Goal: Task Accomplishment & Management: Manage account settings

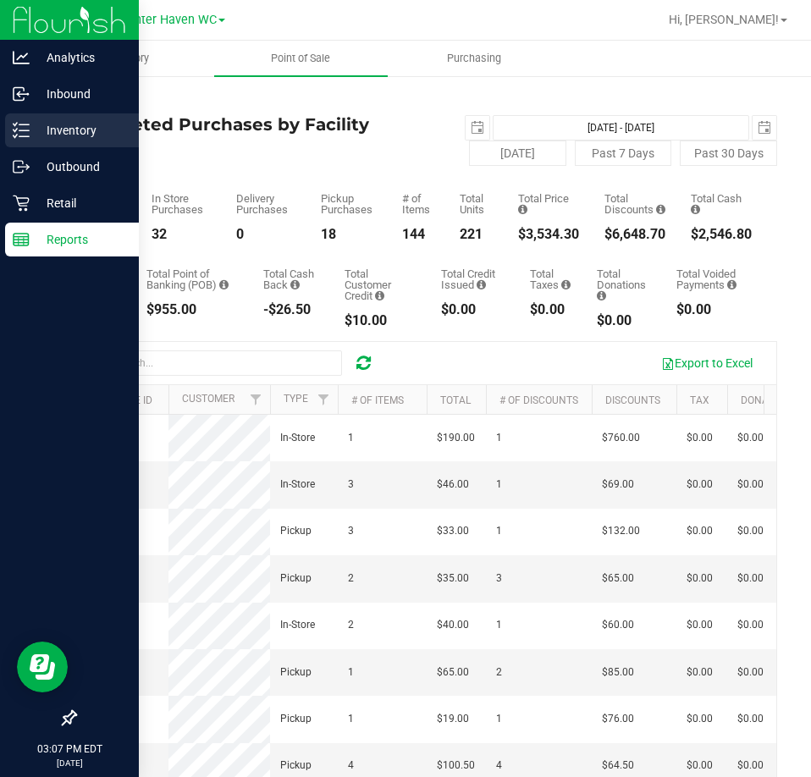
click at [25, 130] on line at bounding box center [23, 130] width 9 height 0
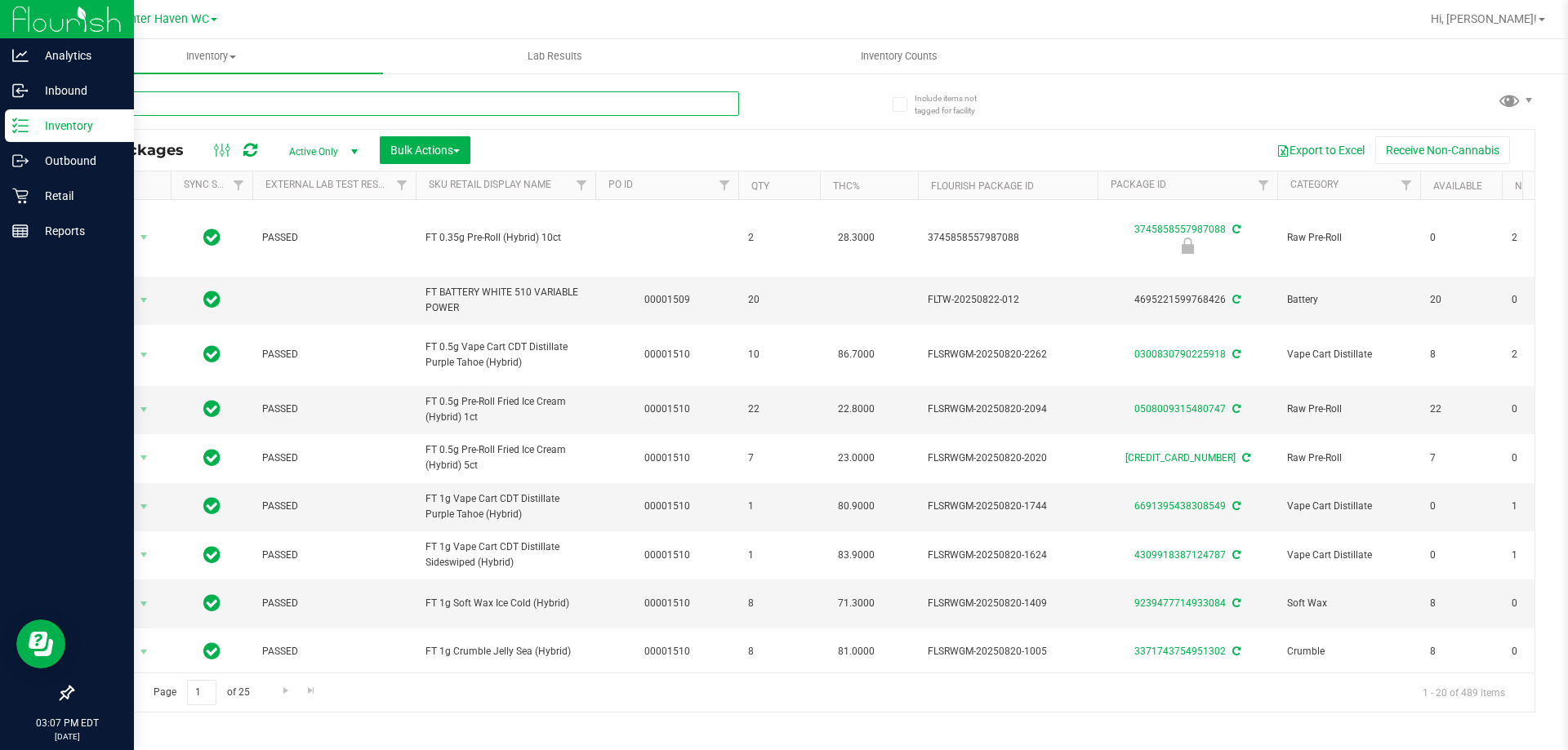
click at [381, 103] on input "text" at bounding box center [406, 103] width 667 height 24
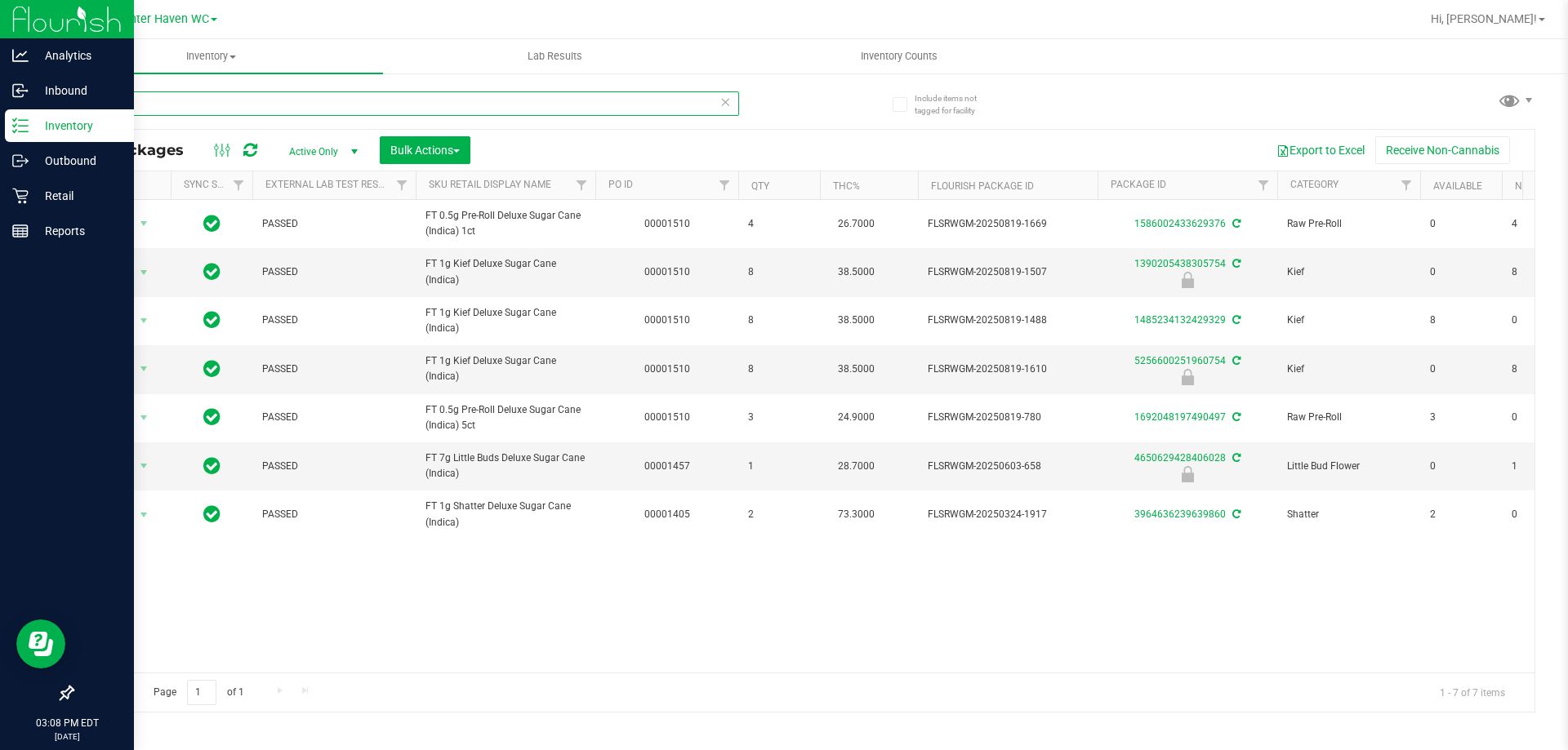
type input "dsc"
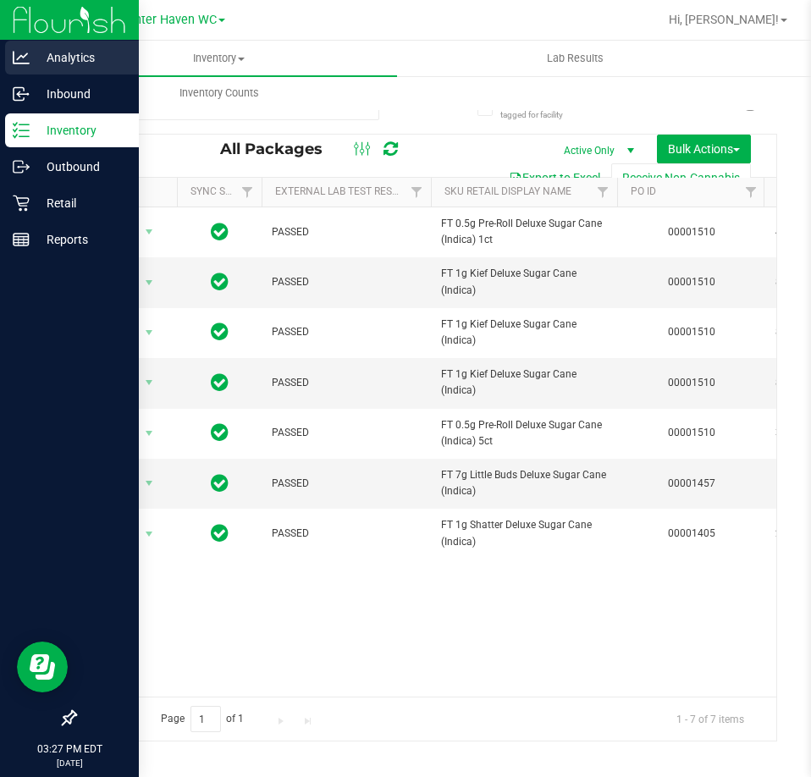
click at [27, 48] on div "Analytics" at bounding box center [72, 58] width 134 height 34
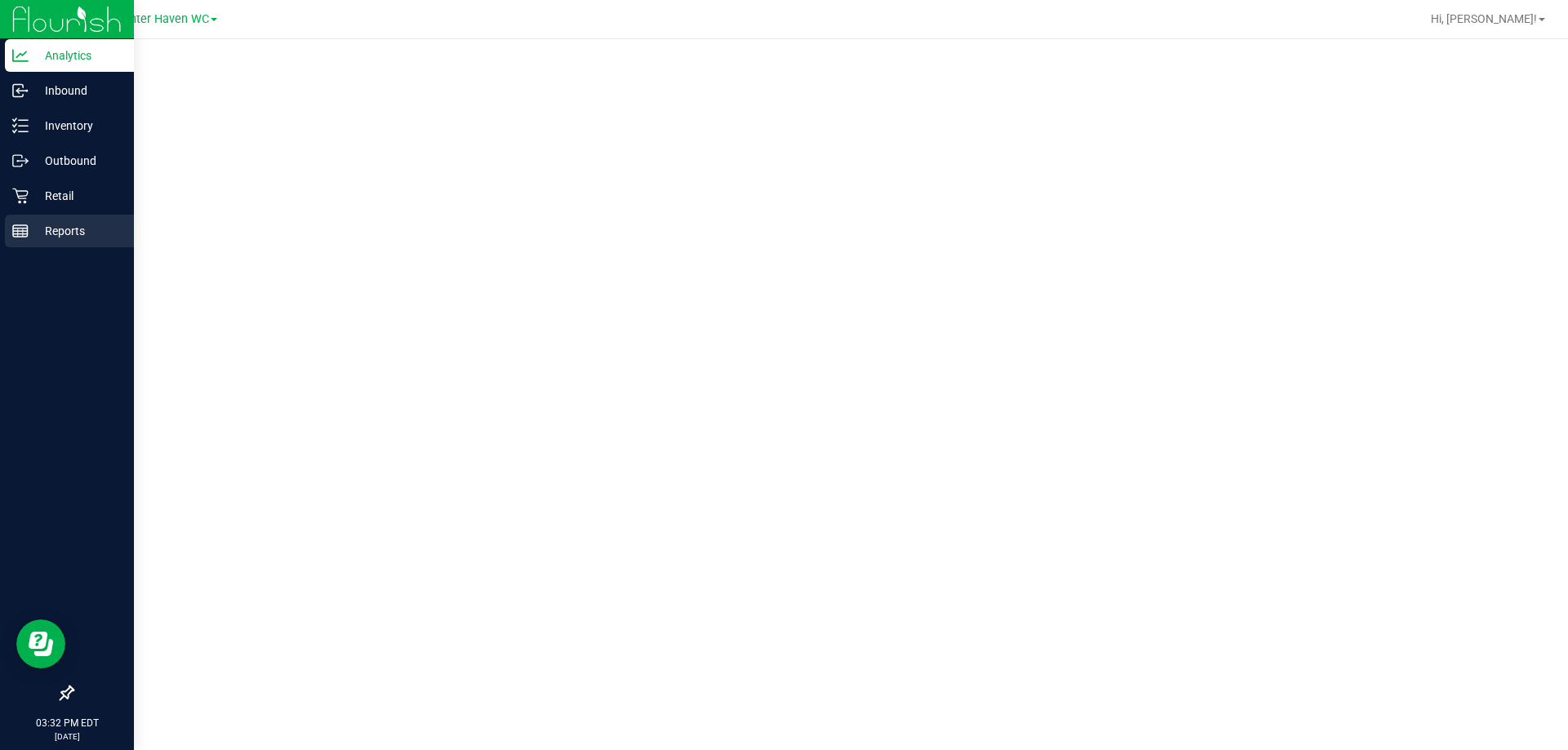
click at [61, 230] on p "Reports" at bounding box center [78, 231] width 98 height 19
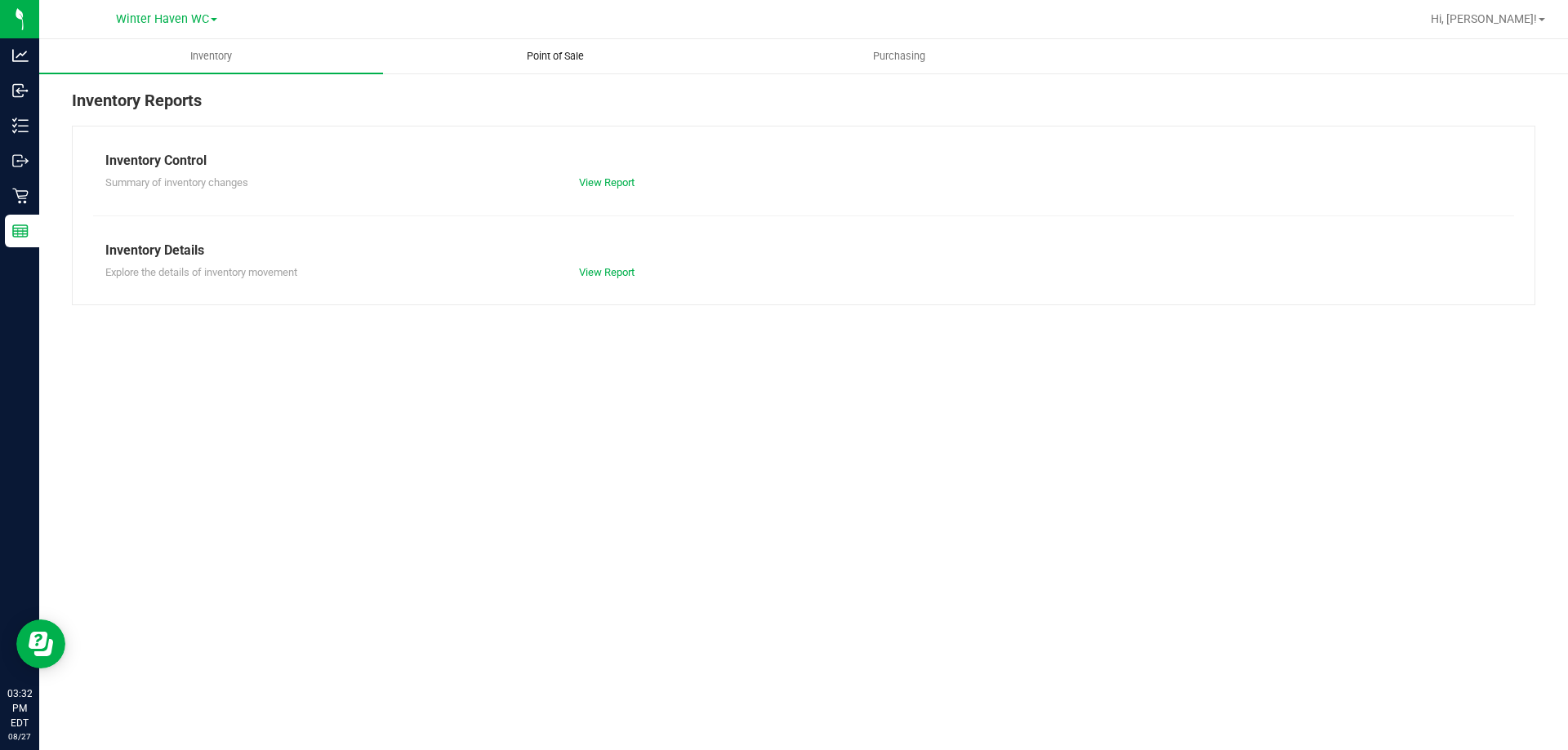
click at [560, 45] on uib-tab-heading "Point of Sale" at bounding box center [554, 57] width 342 height 33
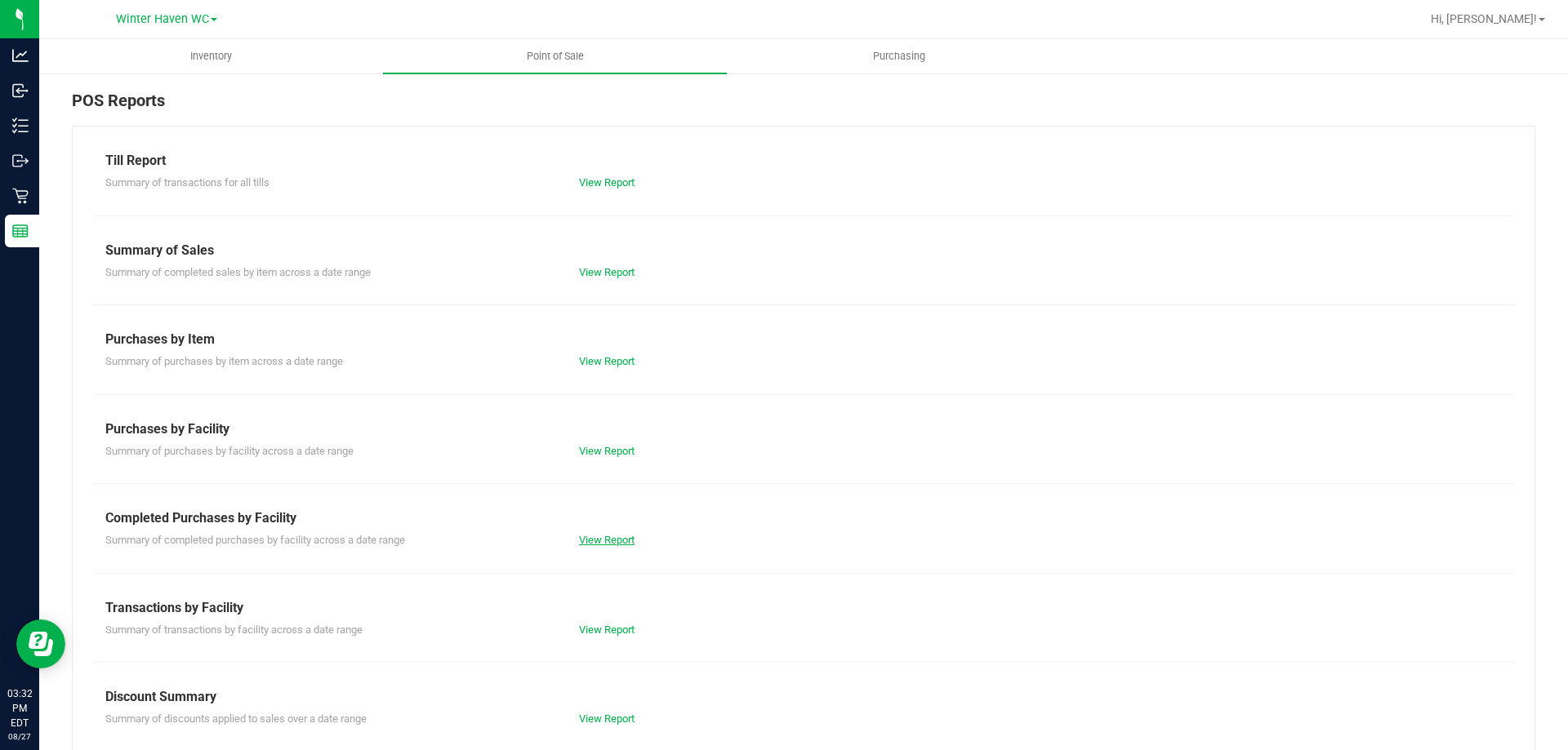
click at [611, 535] on link "View Report" at bounding box center [607, 540] width 56 height 13
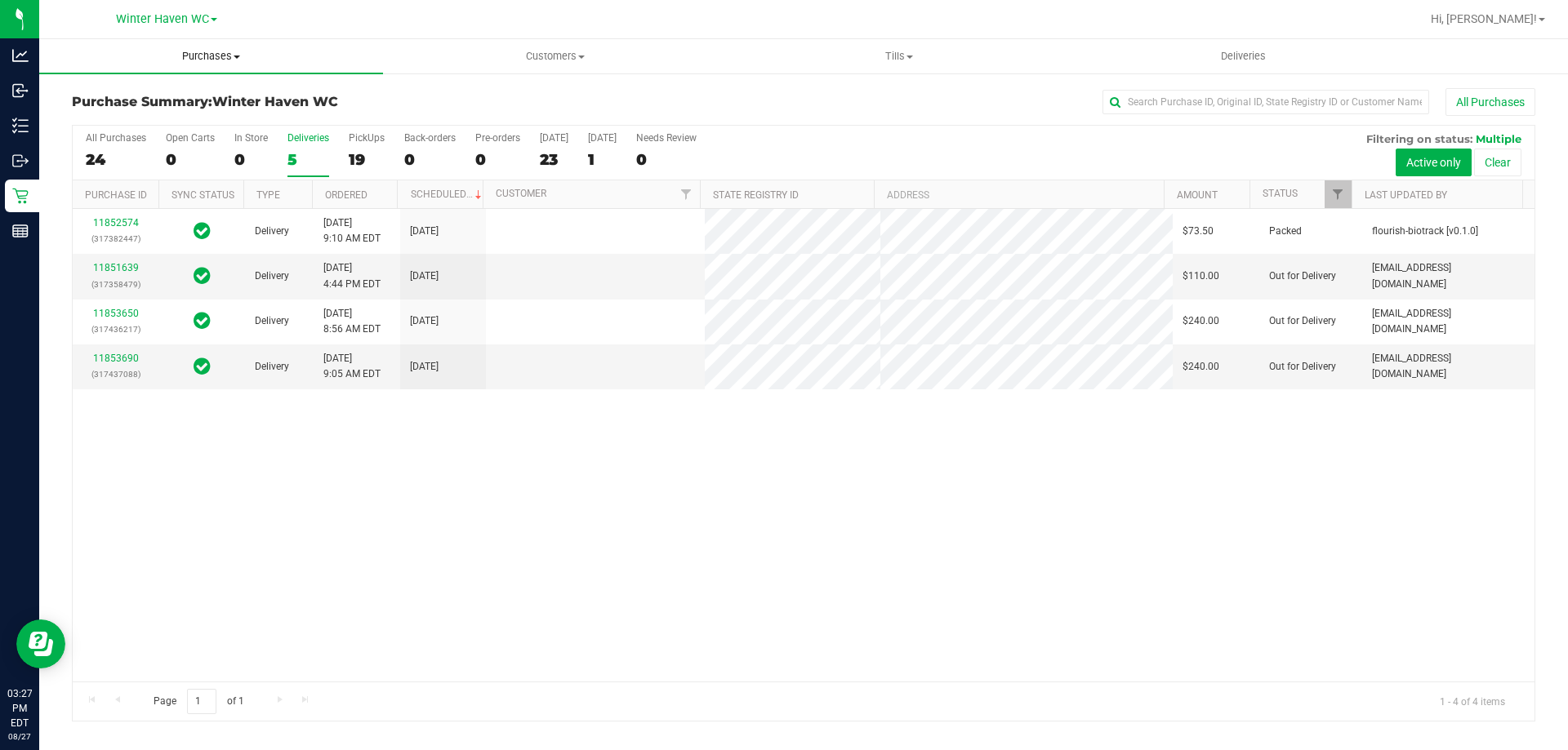
click at [195, 55] on span "Purchases" at bounding box center [211, 56] width 344 height 14
click at [186, 125] on li "Fulfillment" at bounding box center [211, 119] width 344 height 19
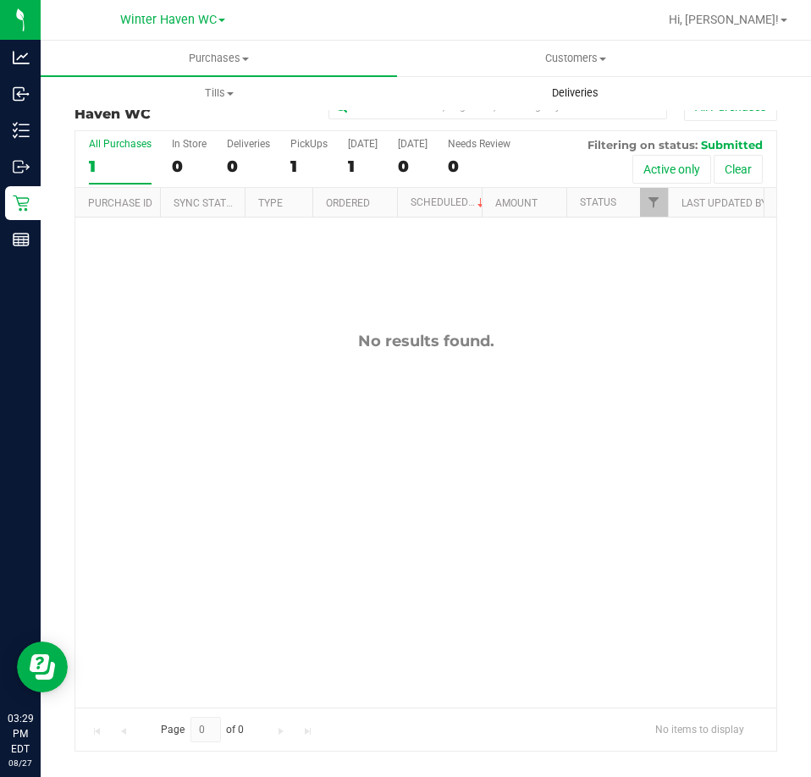
click at [581, 91] on span "Deliveries" at bounding box center [575, 93] width 92 height 15
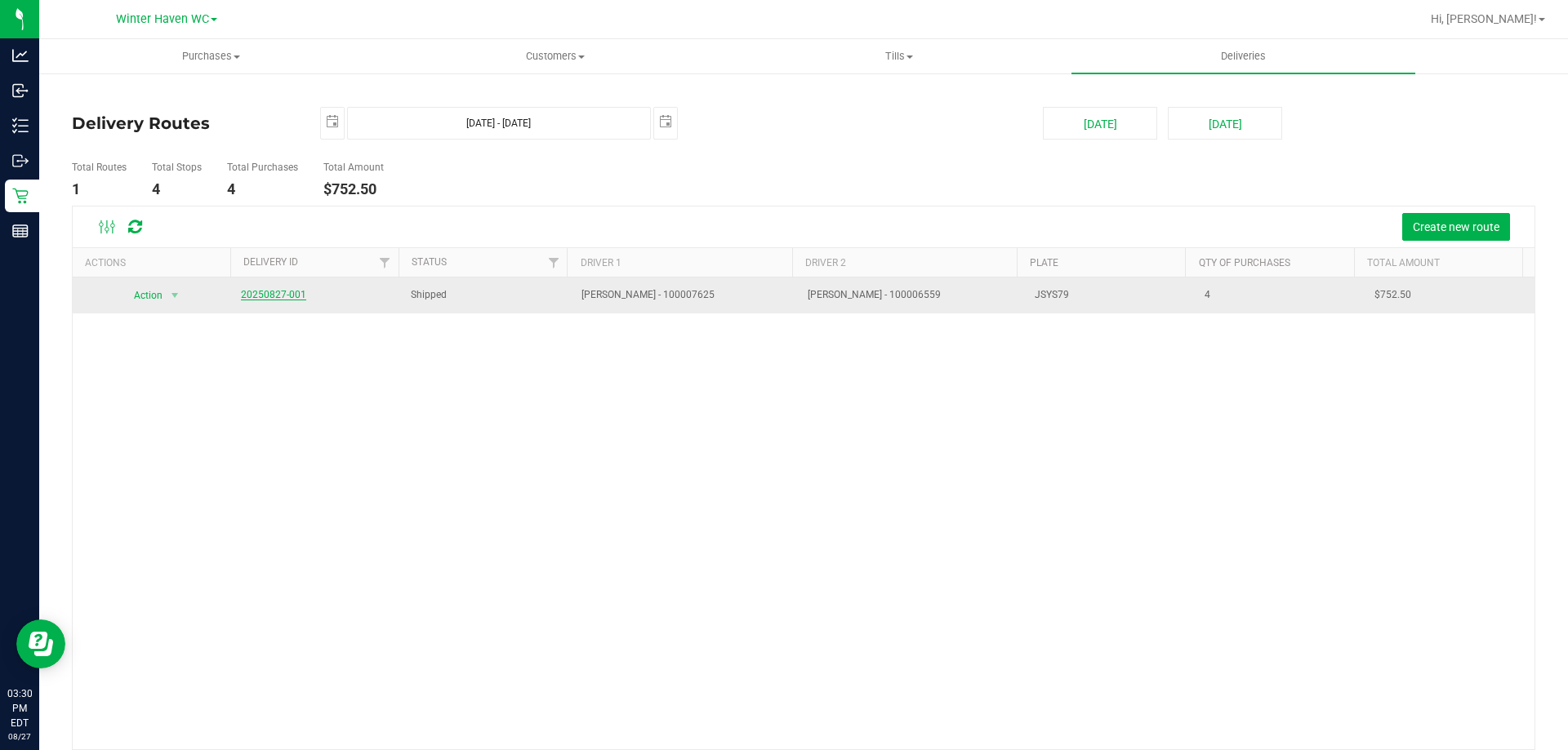
click at [284, 291] on link "20250827-001" at bounding box center [274, 295] width 66 height 12
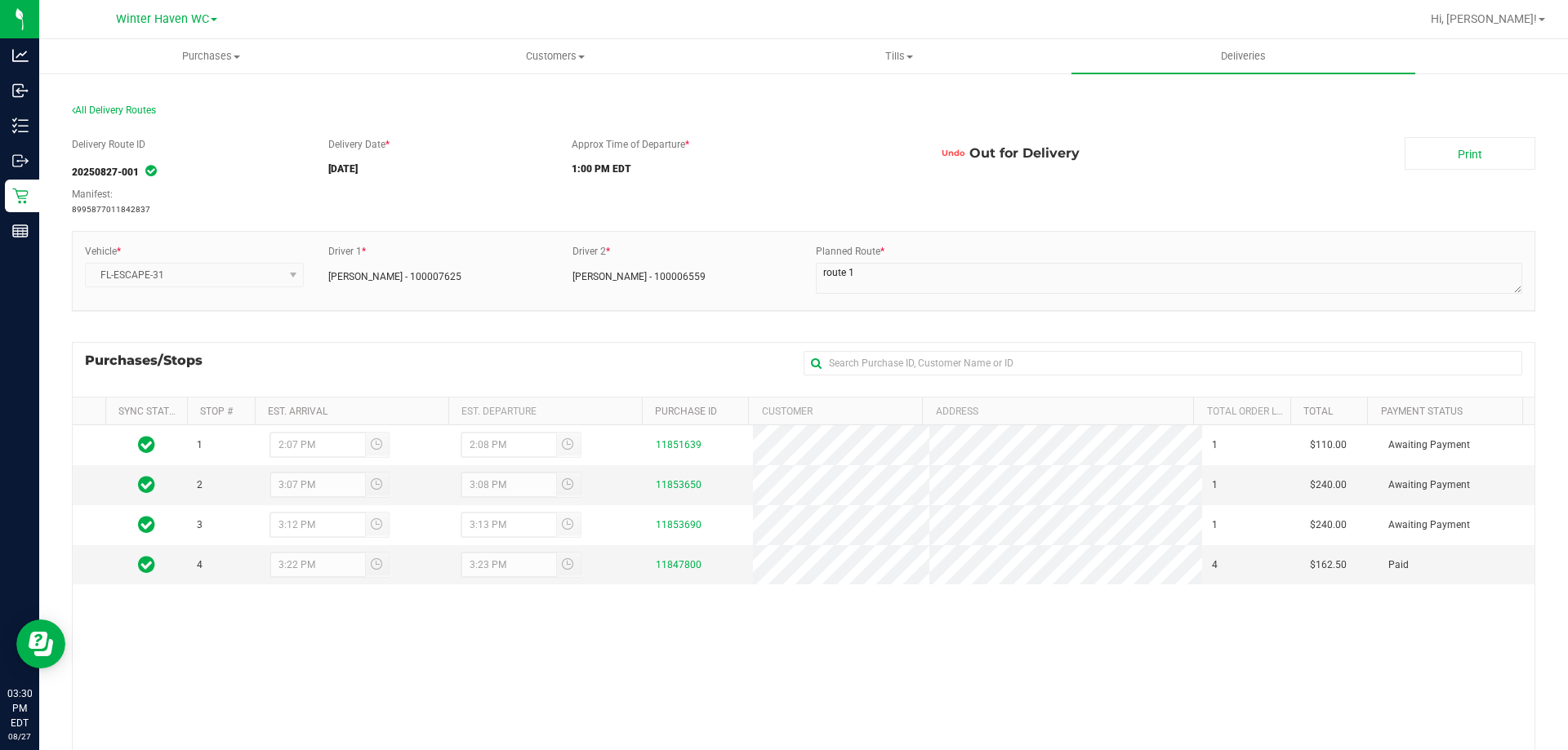
click at [839, 2] on nav "Winter Haven WC Hi, Micah!" at bounding box center [803, 19] width 1528 height 40
click at [222, 44] on uib-tab-heading "Purchases Summary of purchases Fulfillment All purchases" at bounding box center [211, 57] width 342 height 33
click at [197, 115] on li "Fulfillment" at bounding box center [211, 119] width 344 height 19
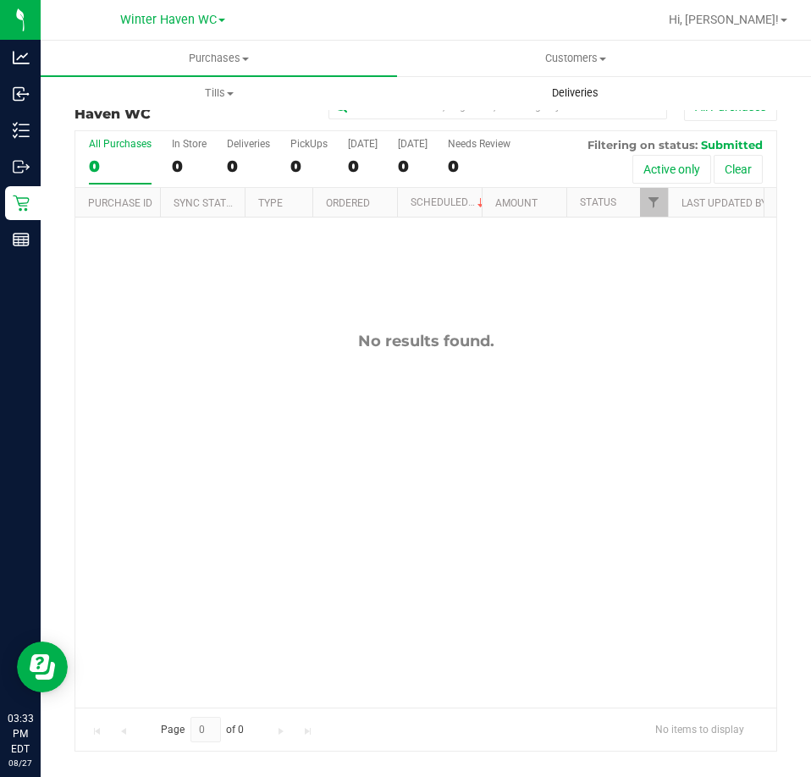
click at [520, 91] on uib-tab-heading "Deliveries" at bounding box center [575, 93] width 355 height 34
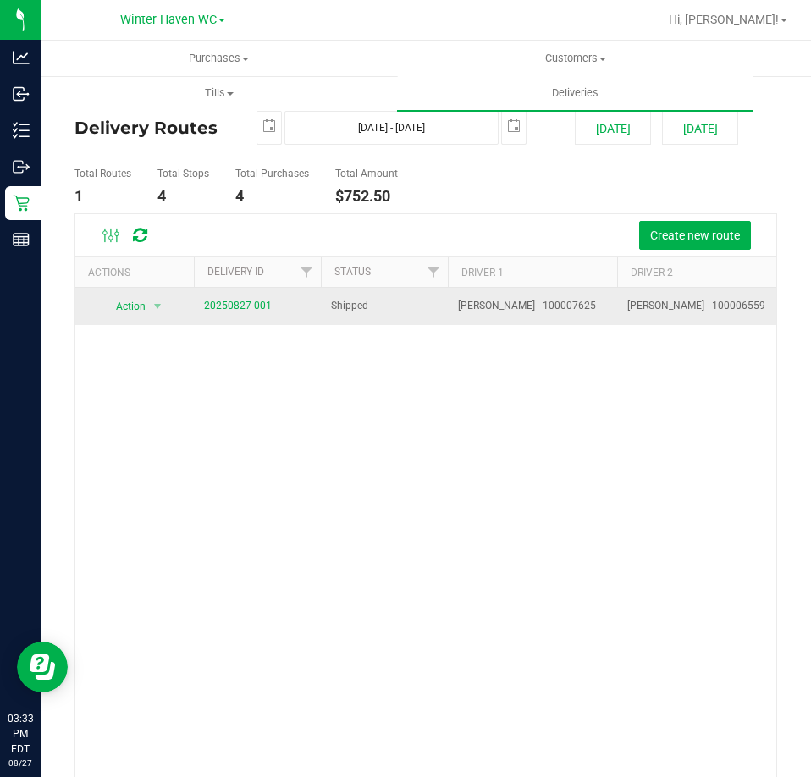
click at [232, 304] on link "20250827-001" at bounding box center [238, 306] width 68 height 12
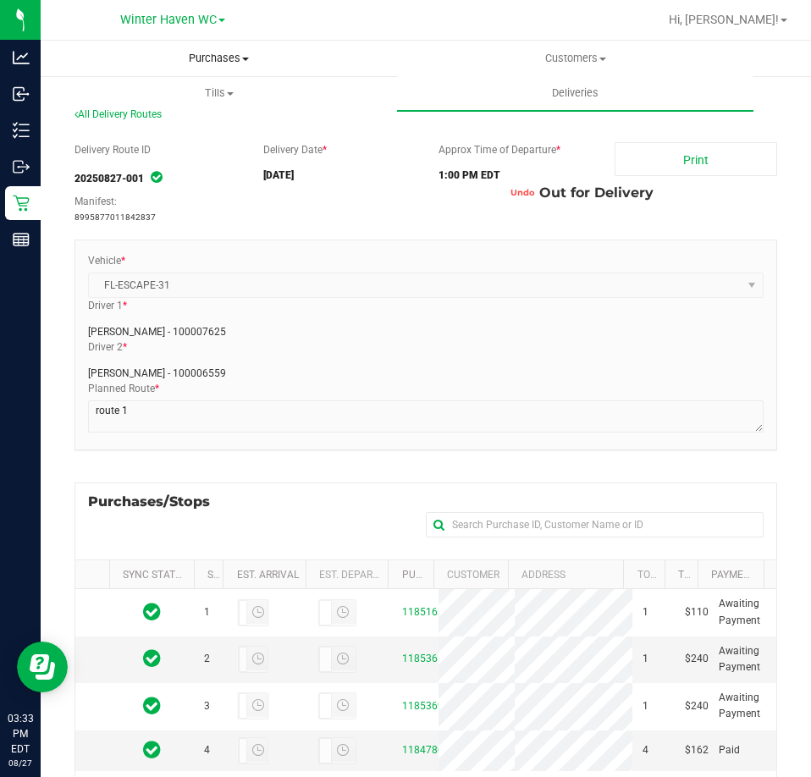
click at [246, 60] on span at bounding box center [245, 59] width 7 height 3
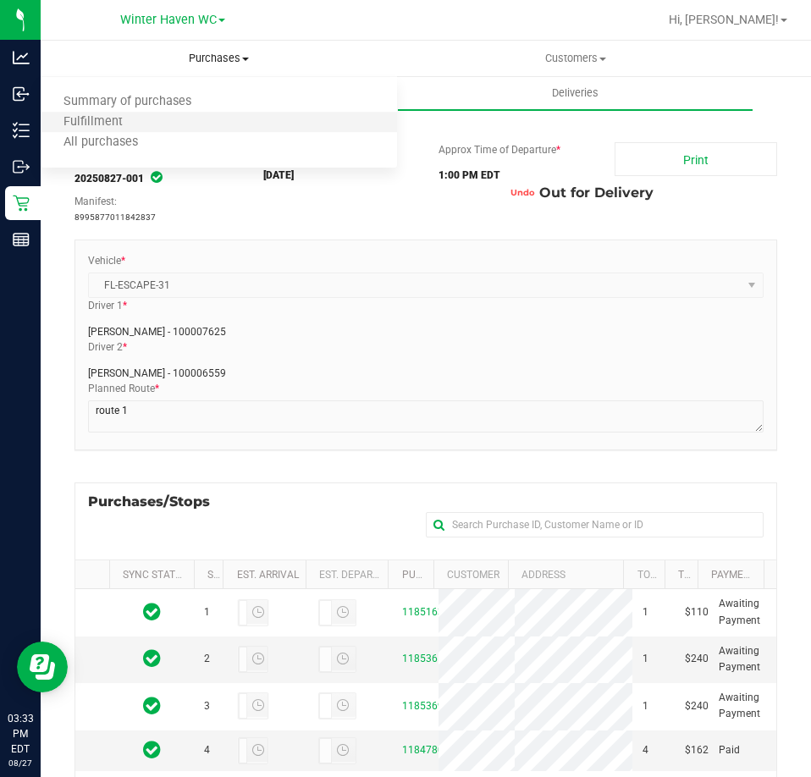
click at [227, 124] on li "Fulfillment" at bounding box center [219, 123] width 357 height 20
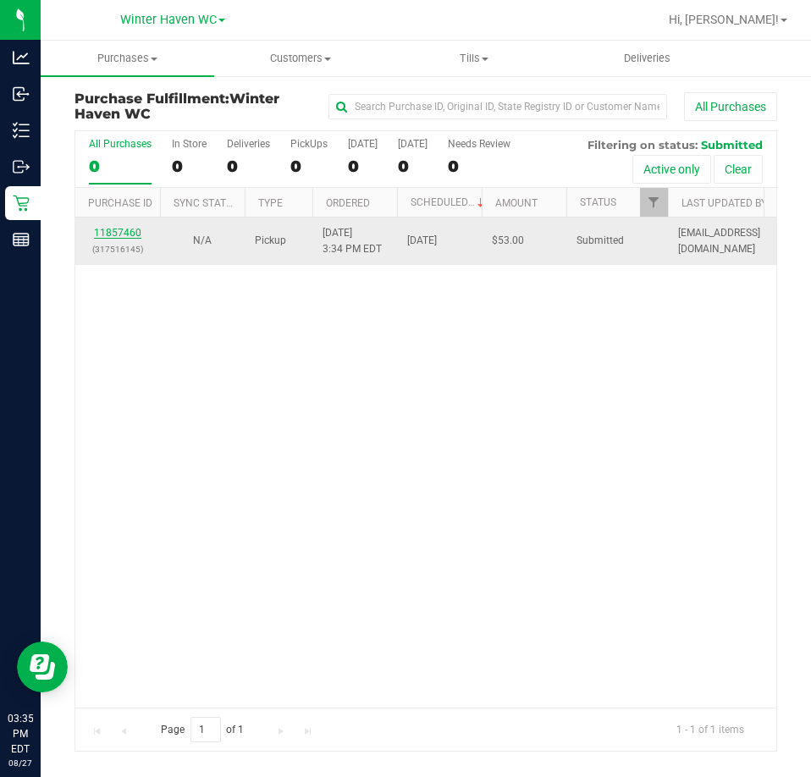
click at [116, 230] on link "11857460" at bounding box center [117, 233] width 47 height 12
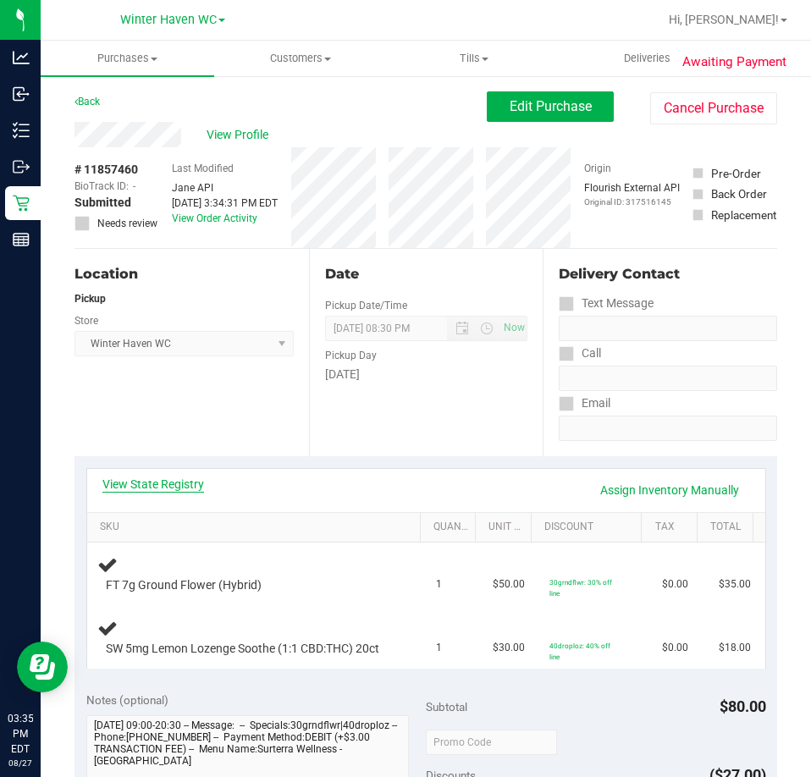
click at [191, 482] on link "View State Registry" at bounding box center [153, 484] width 102 height 17
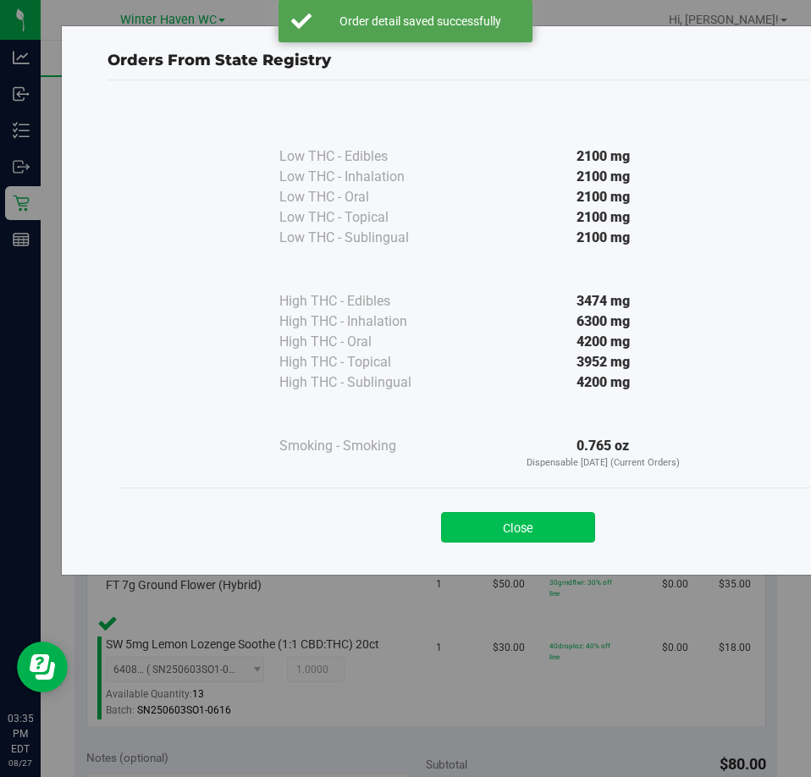
click at [504, 534] on button "Close" at bounding box center [518, 527] width 154 height 30
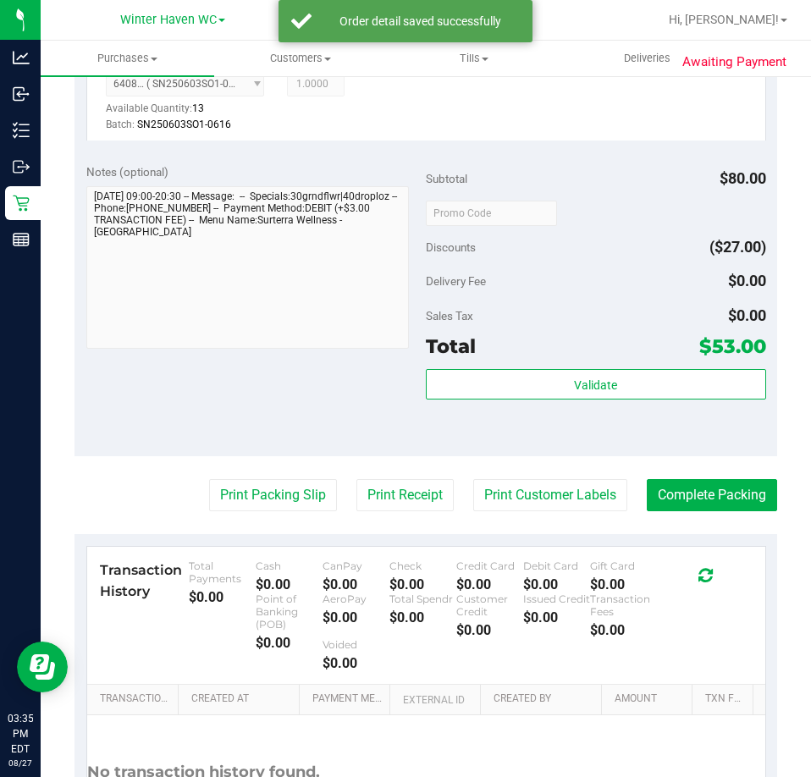
scroll to position [678, 0]
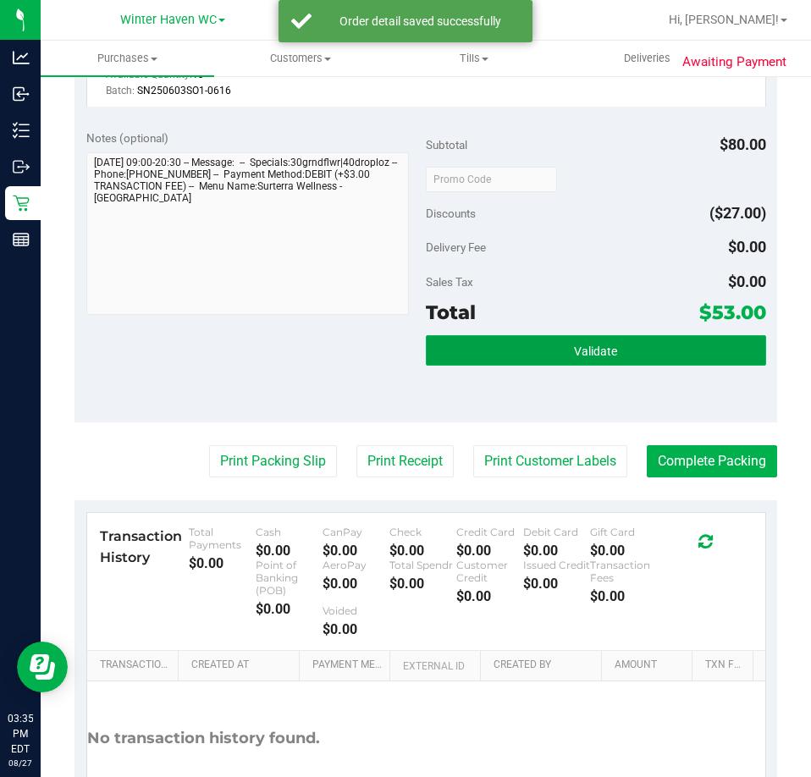
click at [545, 366] on button "Validate" at bounding box center [596, 350] width 340 height 30
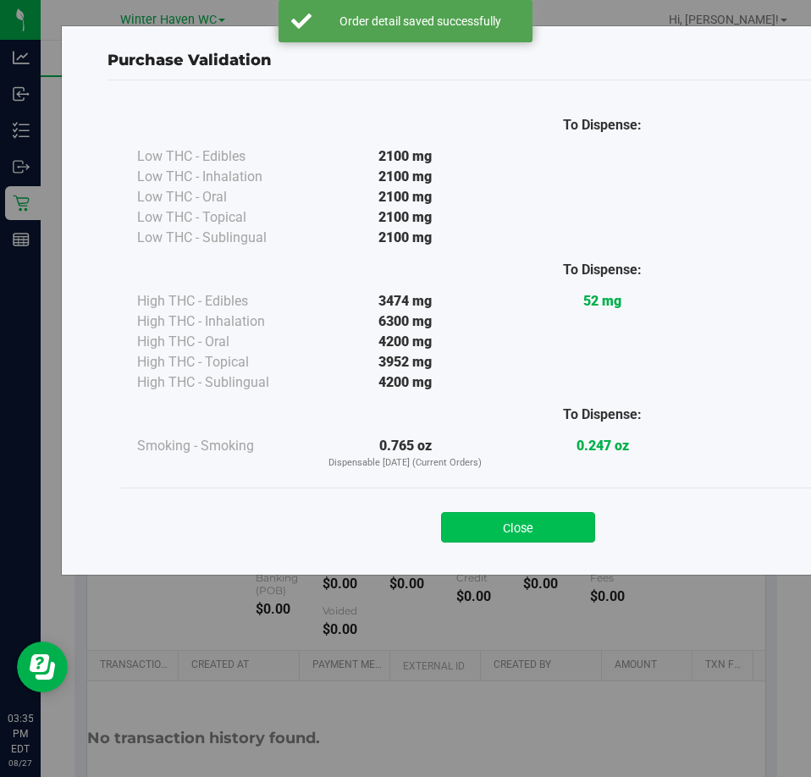
click at [535, 531] on button "Close" at bounding box center [518, 527] width 154 height 30
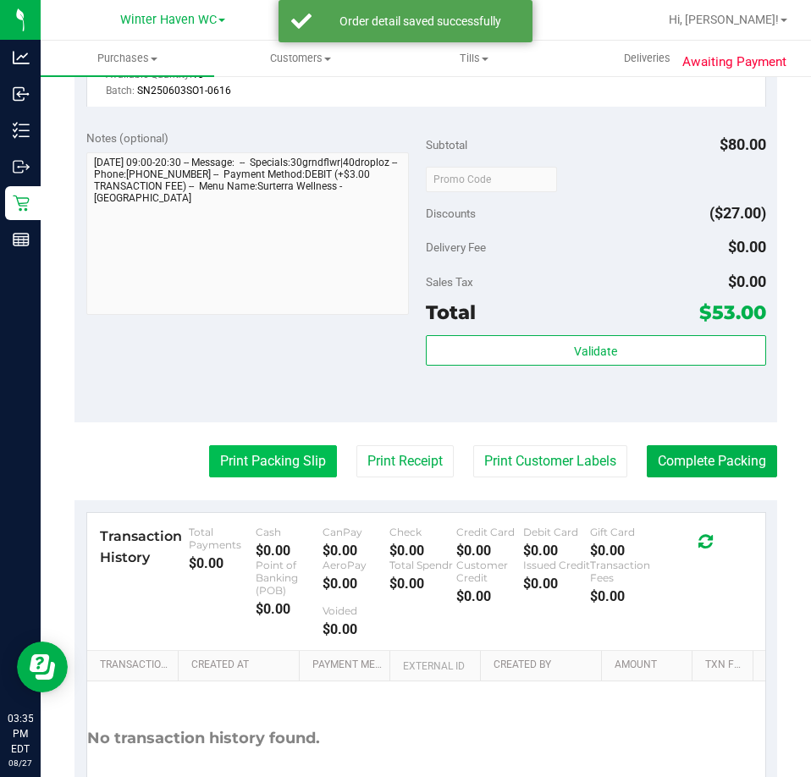
click at [308, 478] on button "Print Packing Slip" at bounding box center [273, 461] width 128 height 32
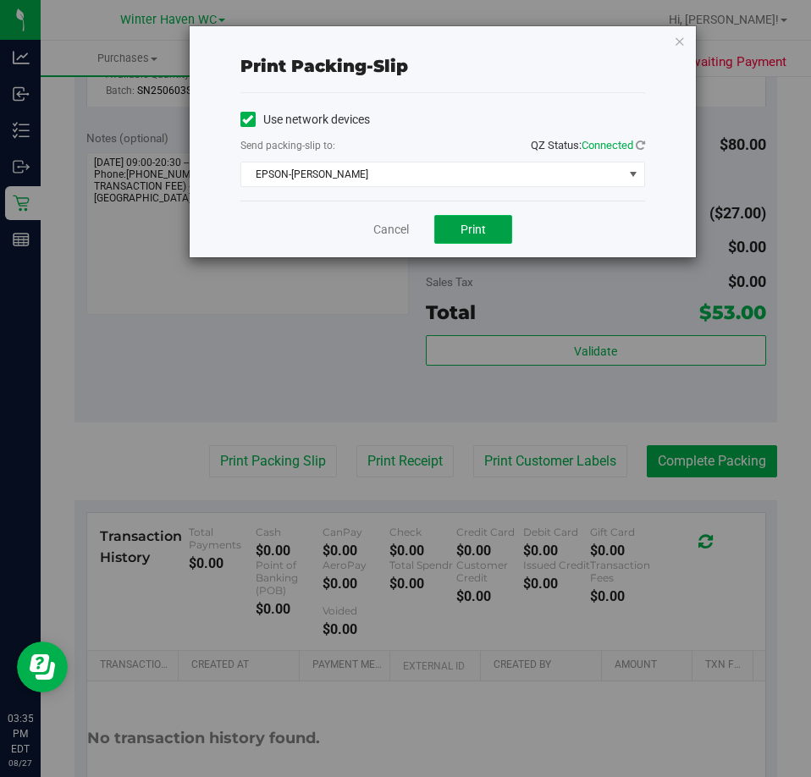
click at [467, 236] on button "Print" at bounding box center [473, 229] width 78 height 29
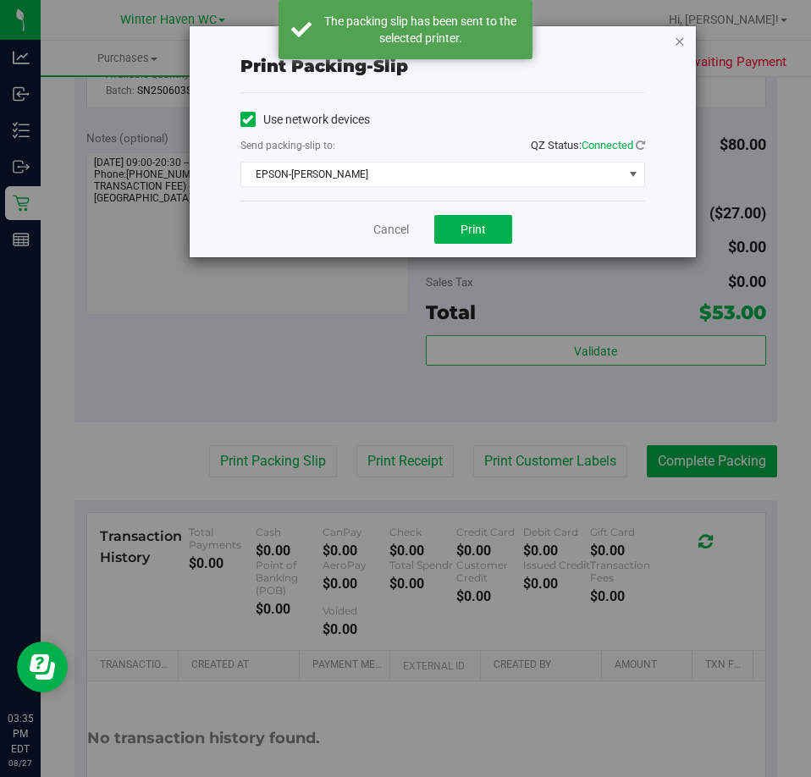
click at [674, 42] on icon "button" at bounding box center [680, 40] width 12 height 20
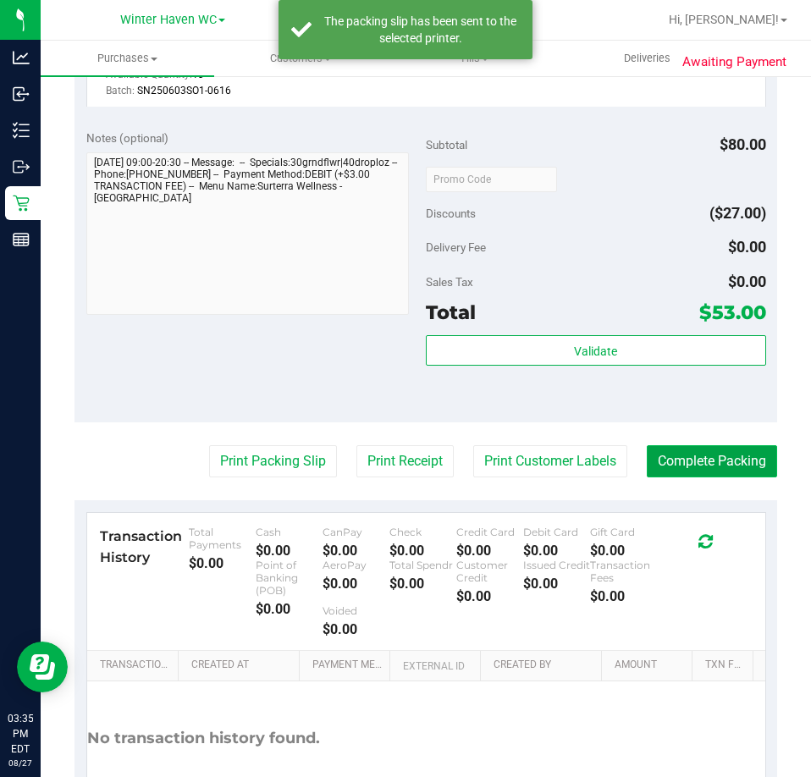
click at [716, 470] on button "Complete Packing" at bounding box center [712, 461] width 130 height 32
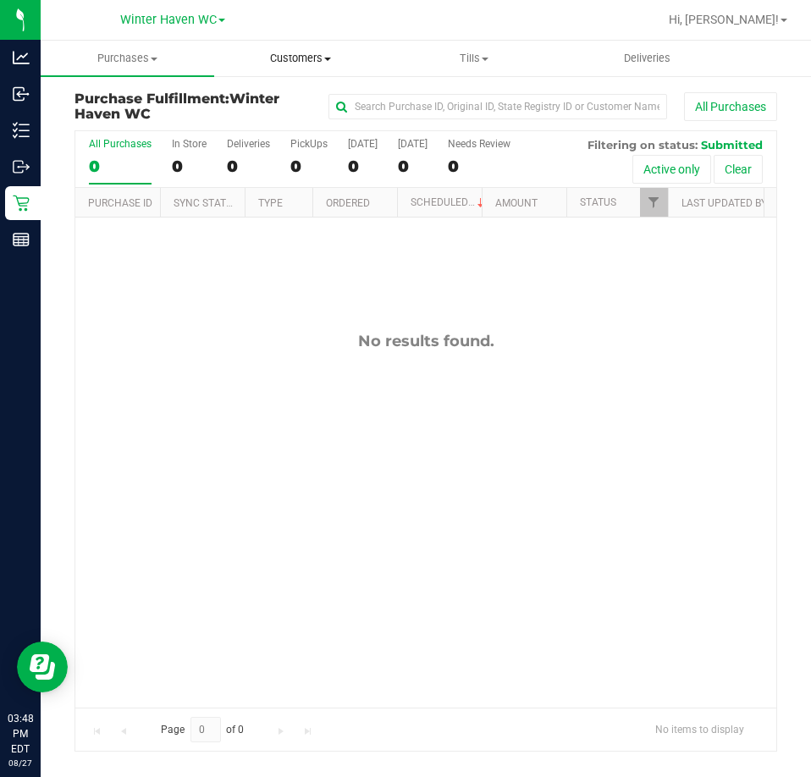
click at [311, 55] on span "Customers" at bounding box center [301, 58] width 172 height 15
click at [297, 101] on span "All customers" at bounding box center [275, 102] width 122 height 14
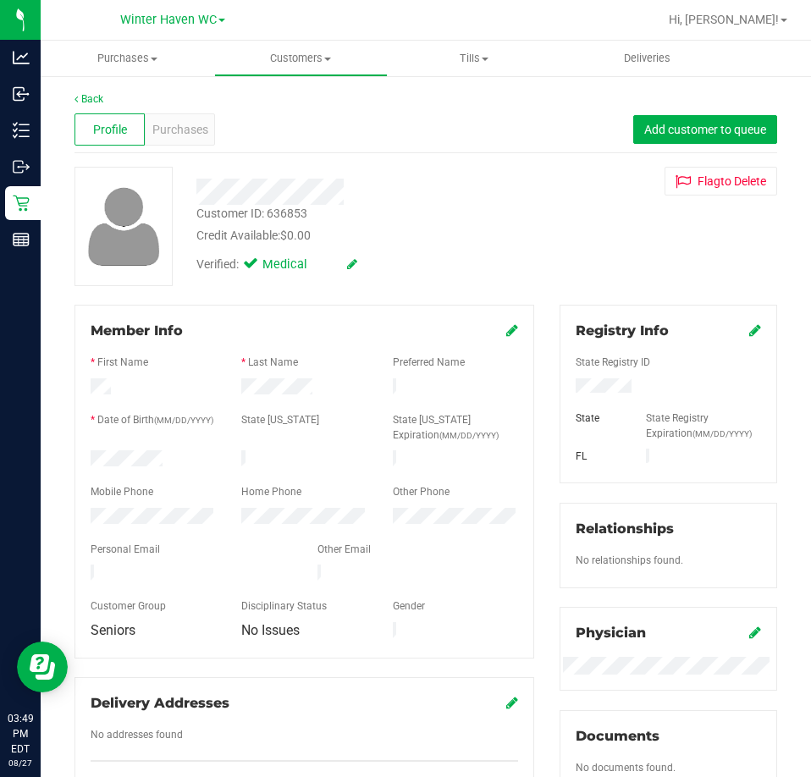
click at [568, 386] on div at bounding box center [668, 388] width 211 height 19
click at [407, 202] on div at bounding box center [366, 192] width 364 height 26
click at [146, 61] on span "Purchases" at bounding box center [128, 58] width 174 height 15
click at [145, 113] on li "Fulfillment" at bounding box center [128, 123] width 174 height 20
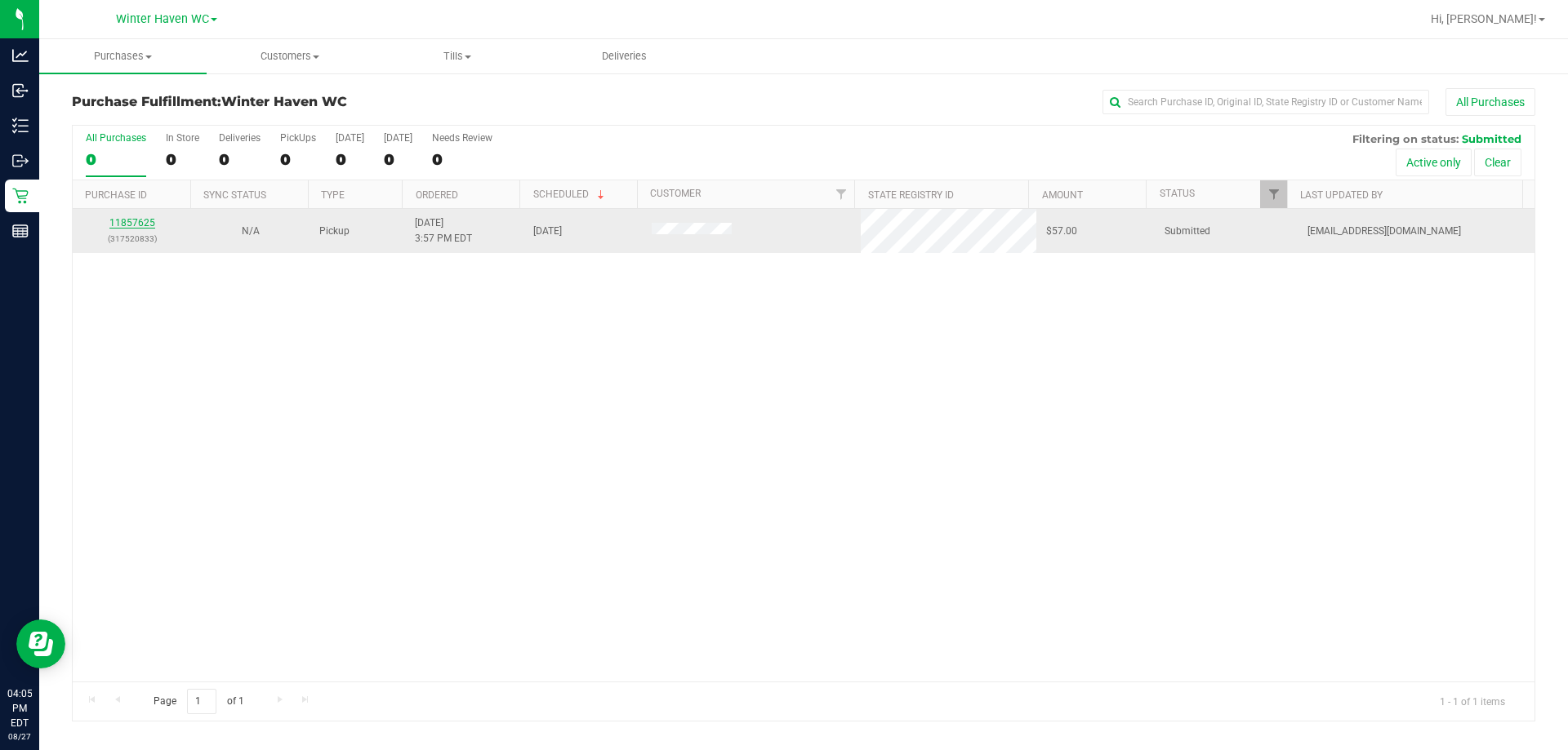
click at [122, 220] on link "11857625" at bounding box center [131, 223] width 45 height 12
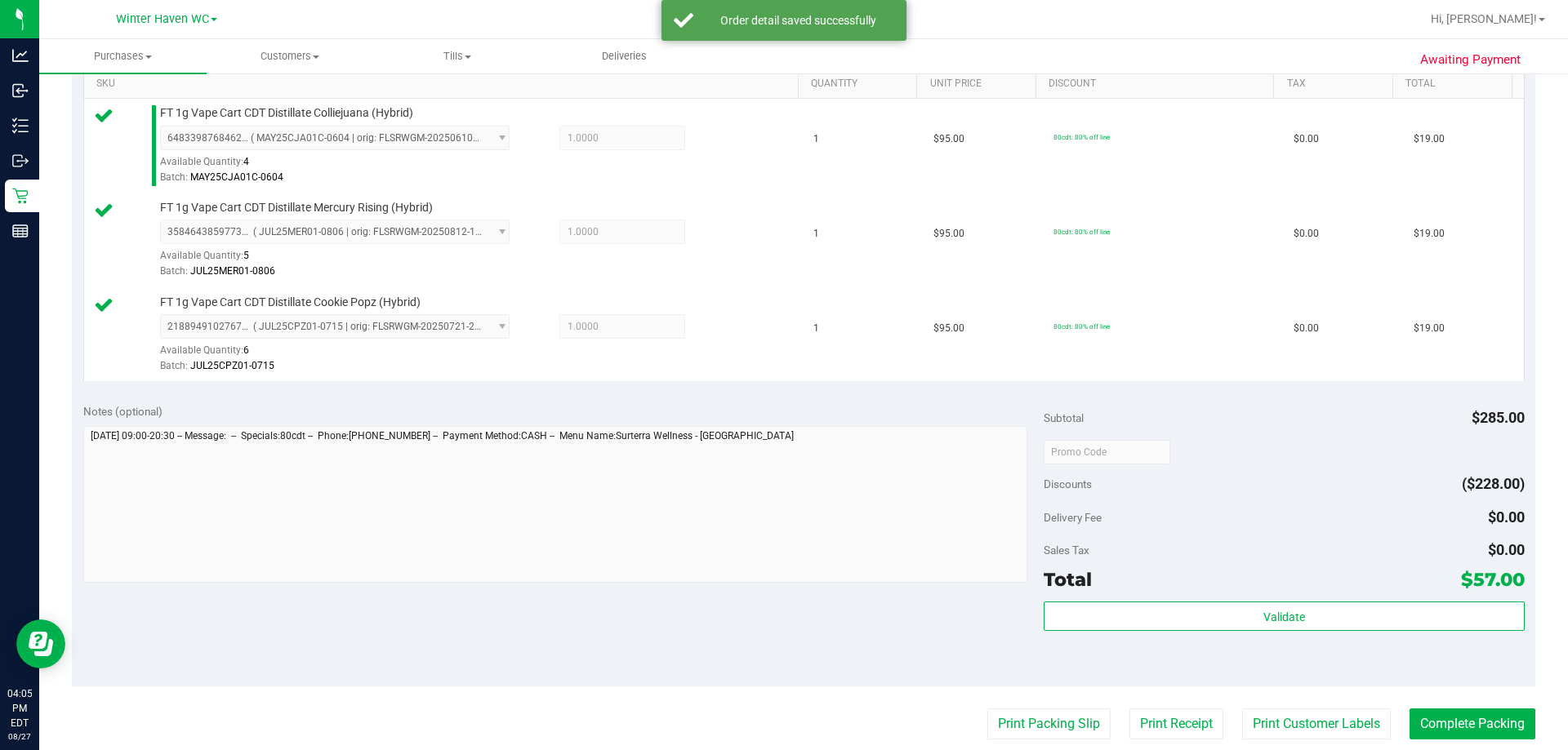
scroll to position [774, 0]
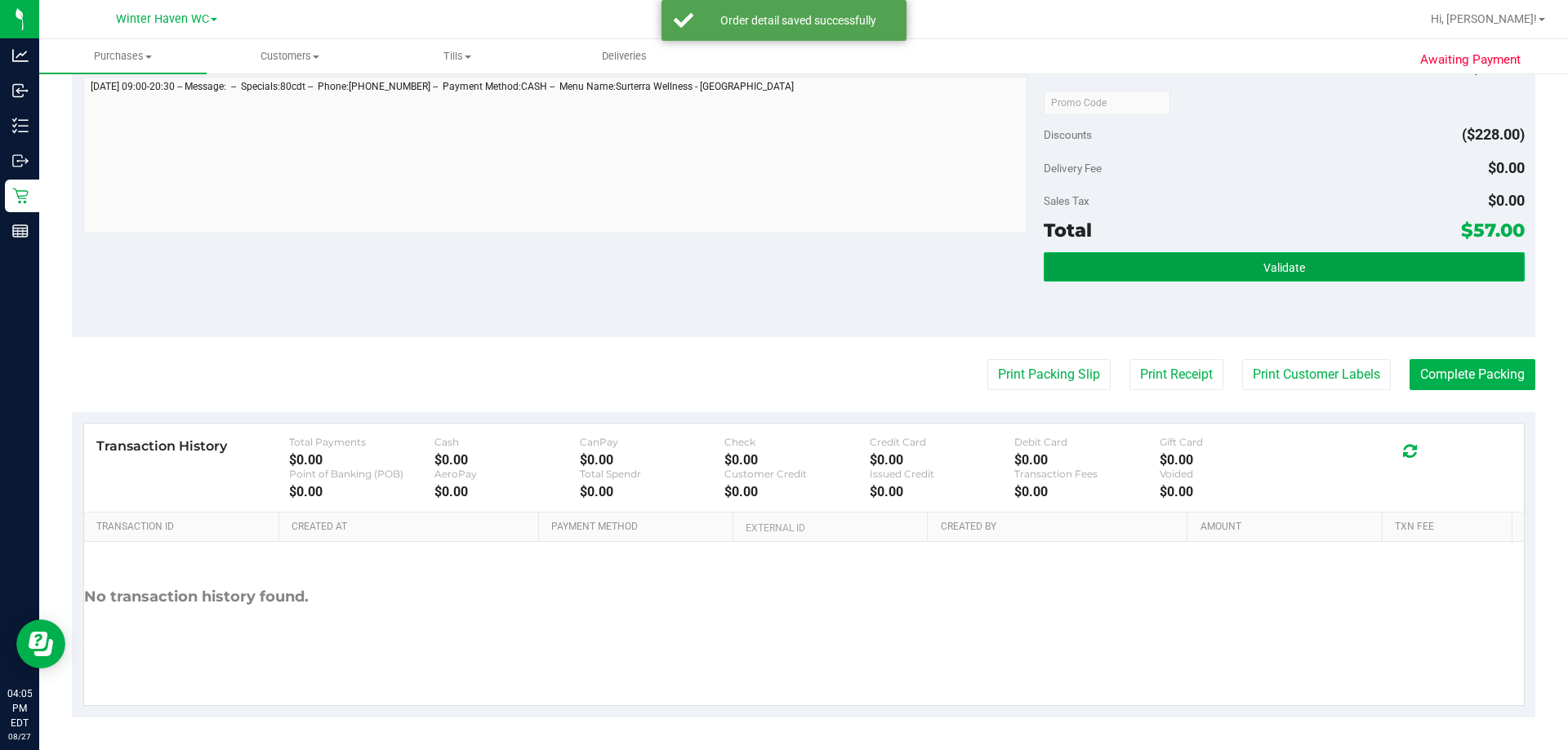
click at [1227, 263] on button "Validate" at bounding box center [1284, 267] width 480 height 29
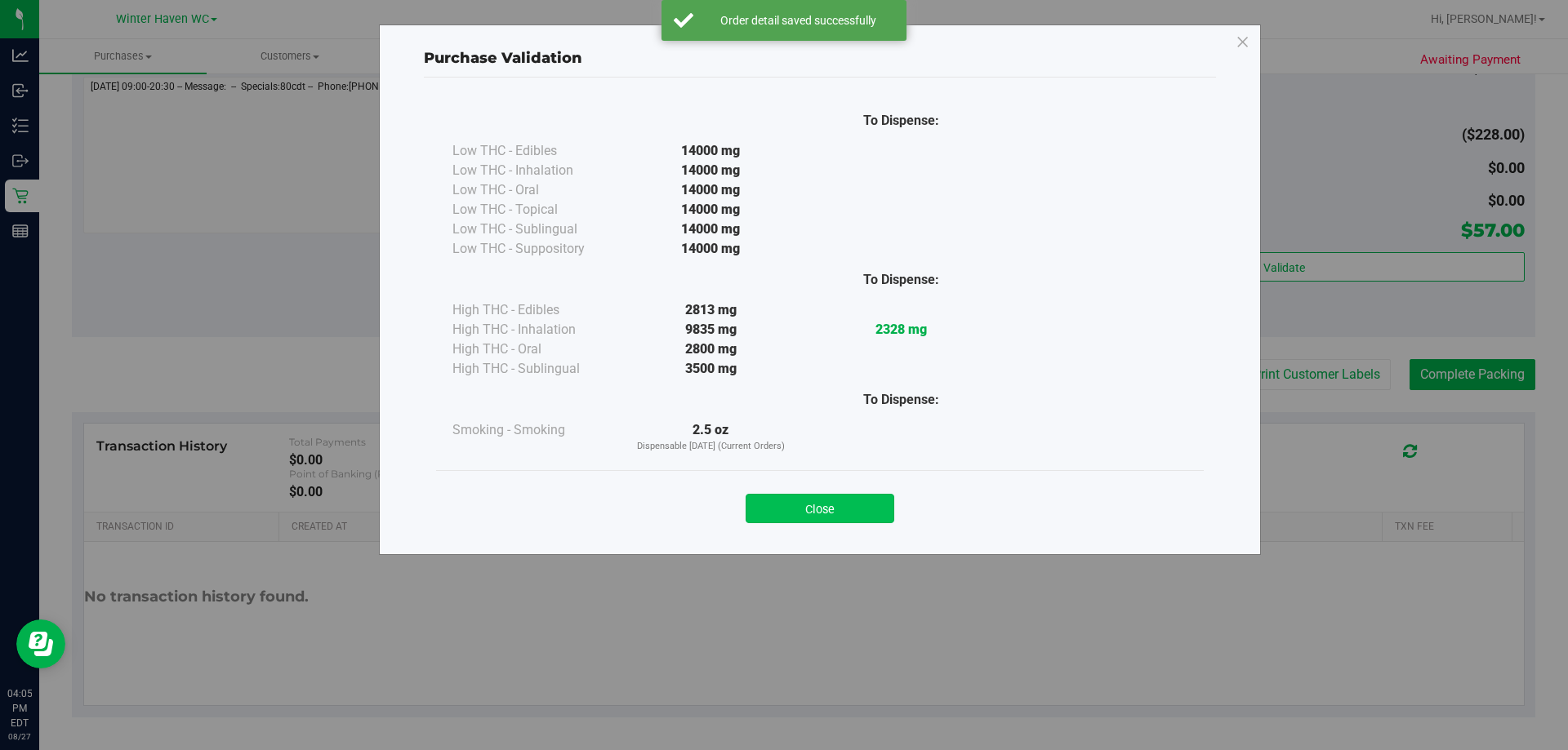
click at [862, 510] on button "Close" at bounding box center [820, 508] width 149 height 29
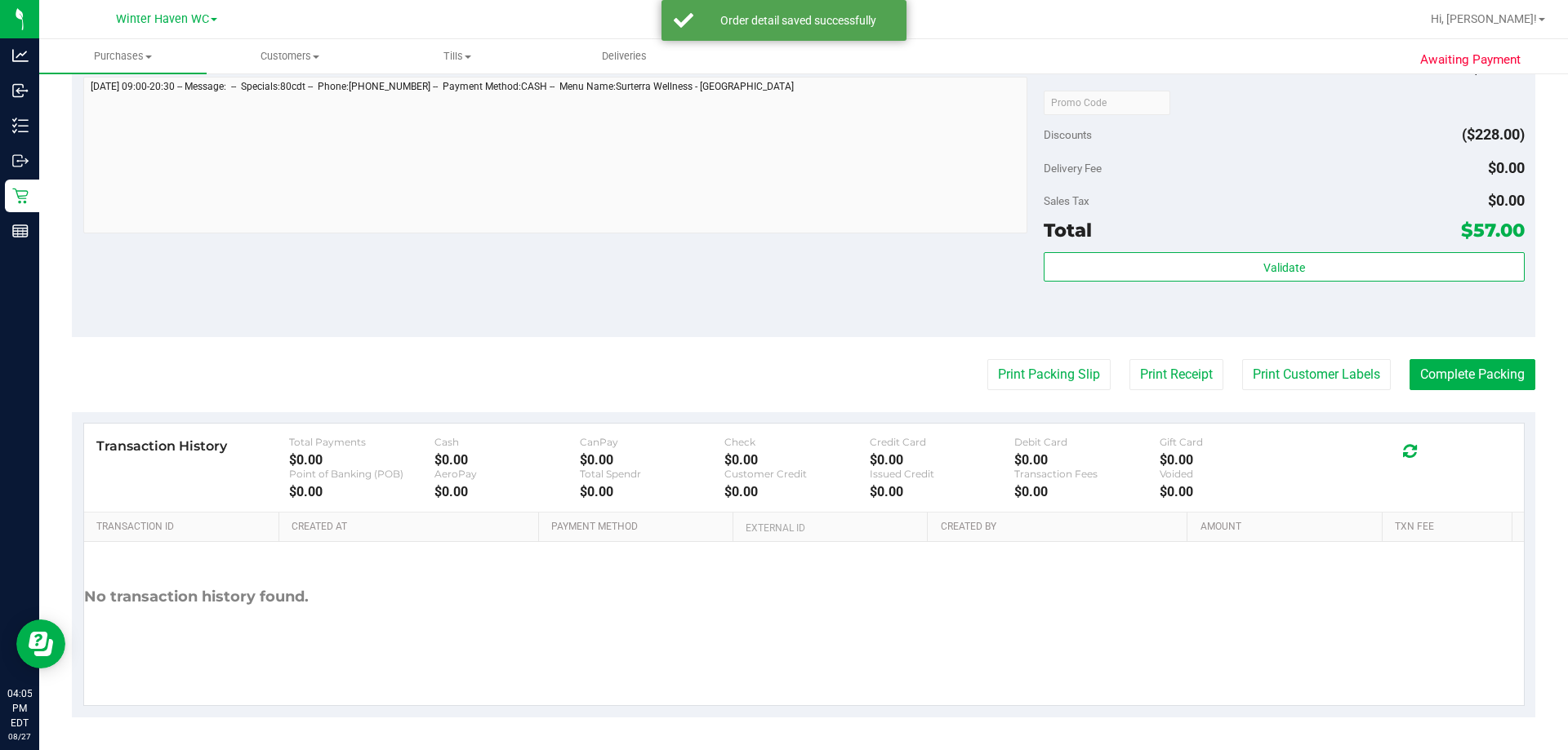
click at [1006, 352] on purchase-details "Back Edit Purchase Cancel Purchase View Profile # 11857625 BioTrack ID: - Submi…" at bounding box center [804, 16] width 1464 height 1404
click at [1014, 361] on button "Print Packing Slip" at bounding box center [1049, 375] width 123 height 31
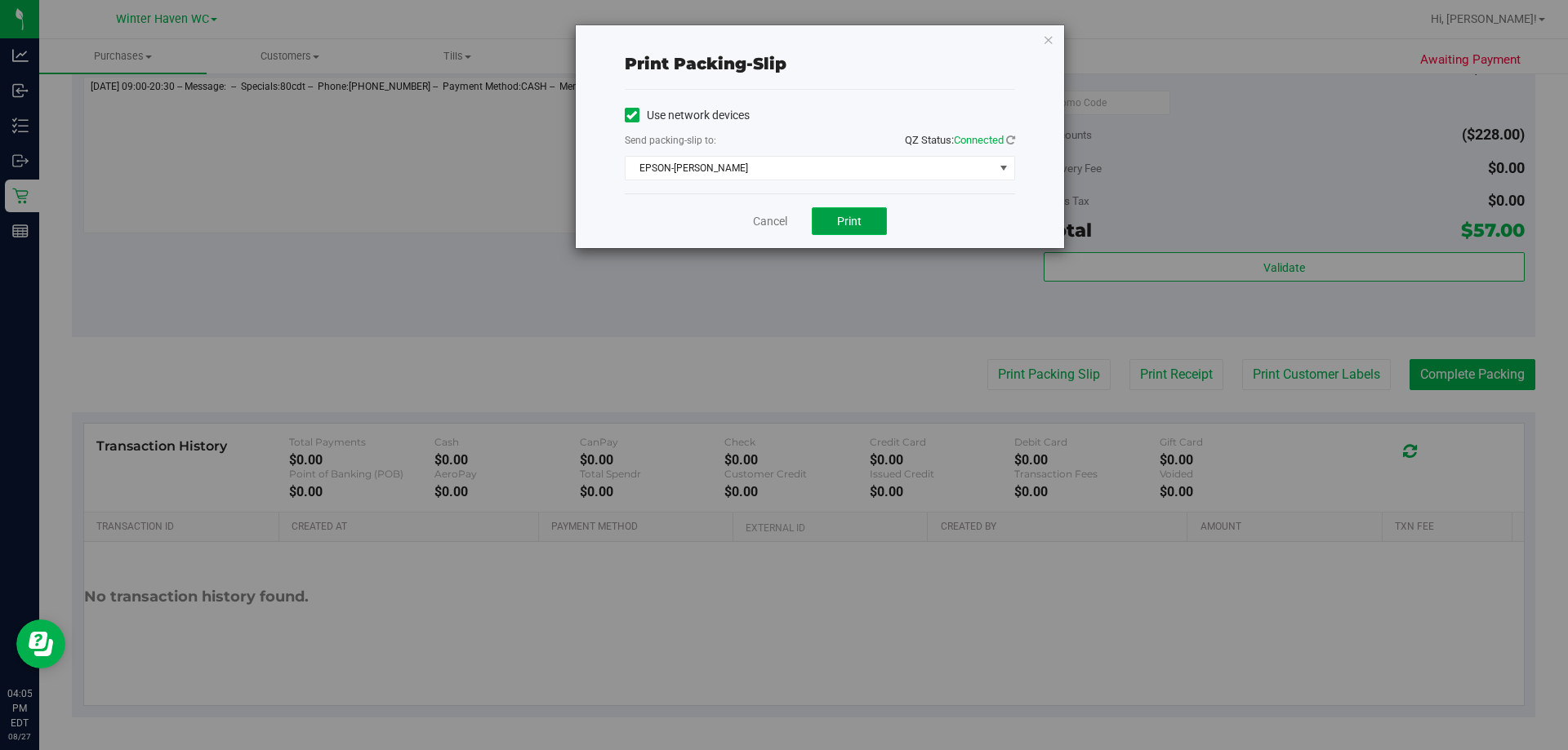
click at [867, 223] on button "Print" at bounding box center [850, 221] width 75 height 28
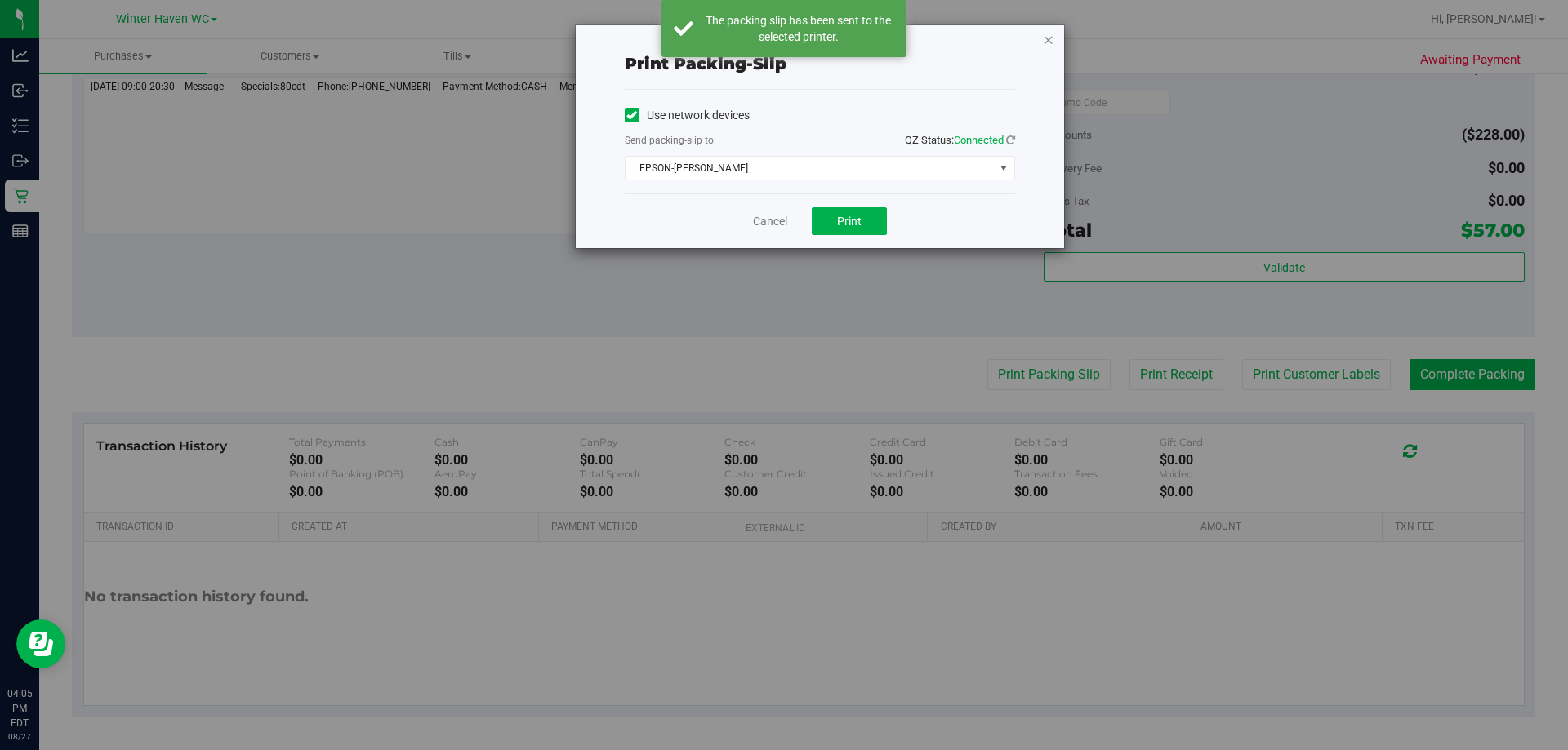
click at [1048, 38] on icon "button" at bounding box center [1049, 39] width 12 height 19
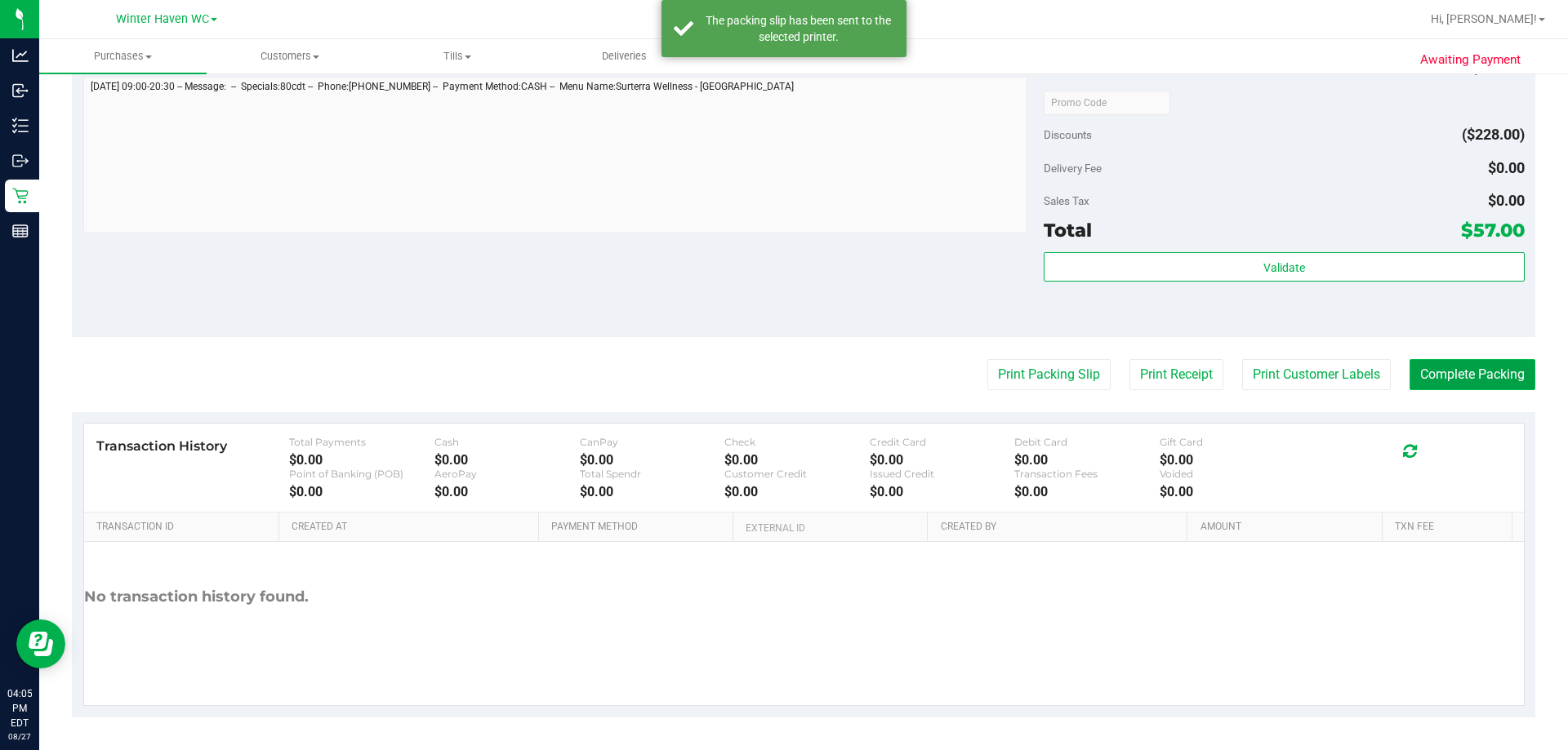
click at [1413, 365] on button "Complete Packing" at bounding box center [1473, 375] width 125 height 31
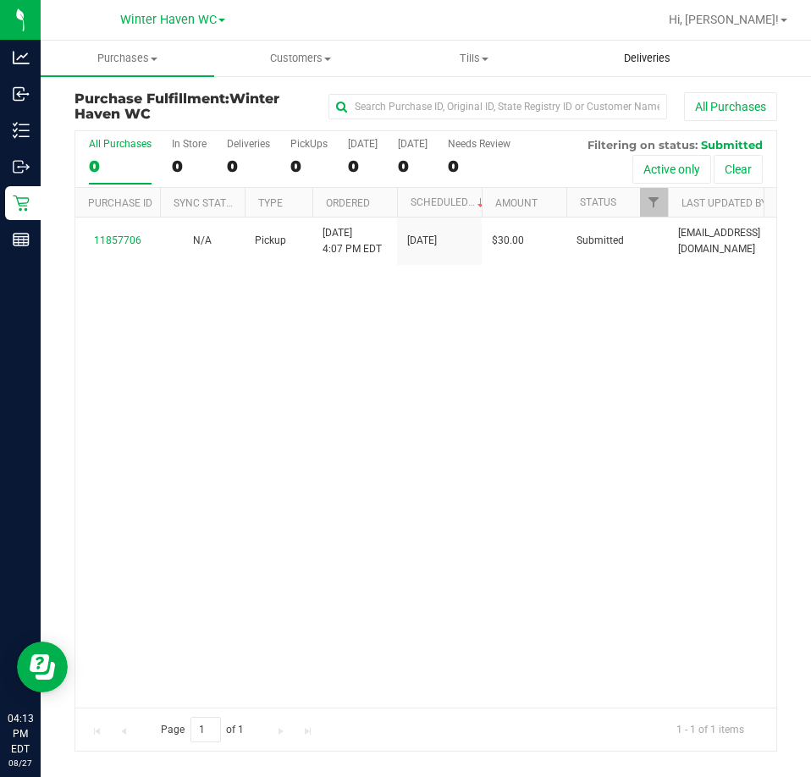
click at [683, 56] on span "Deliveries" at bounding box center [647, 58] width 92 height 15
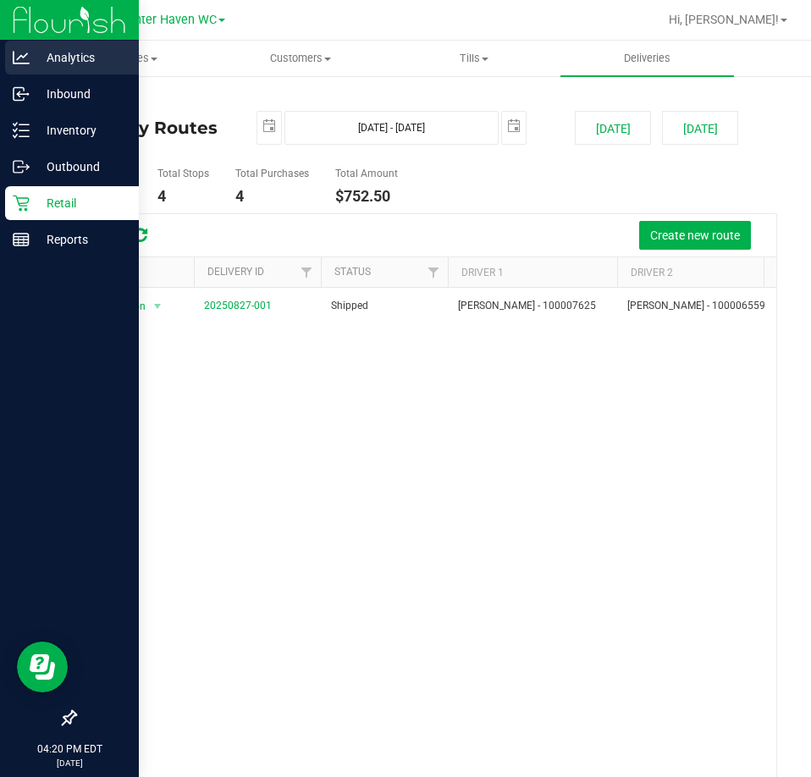
click at [81, 52] on p "Analytics" at bounding box center [81, 57] width 102 height 20
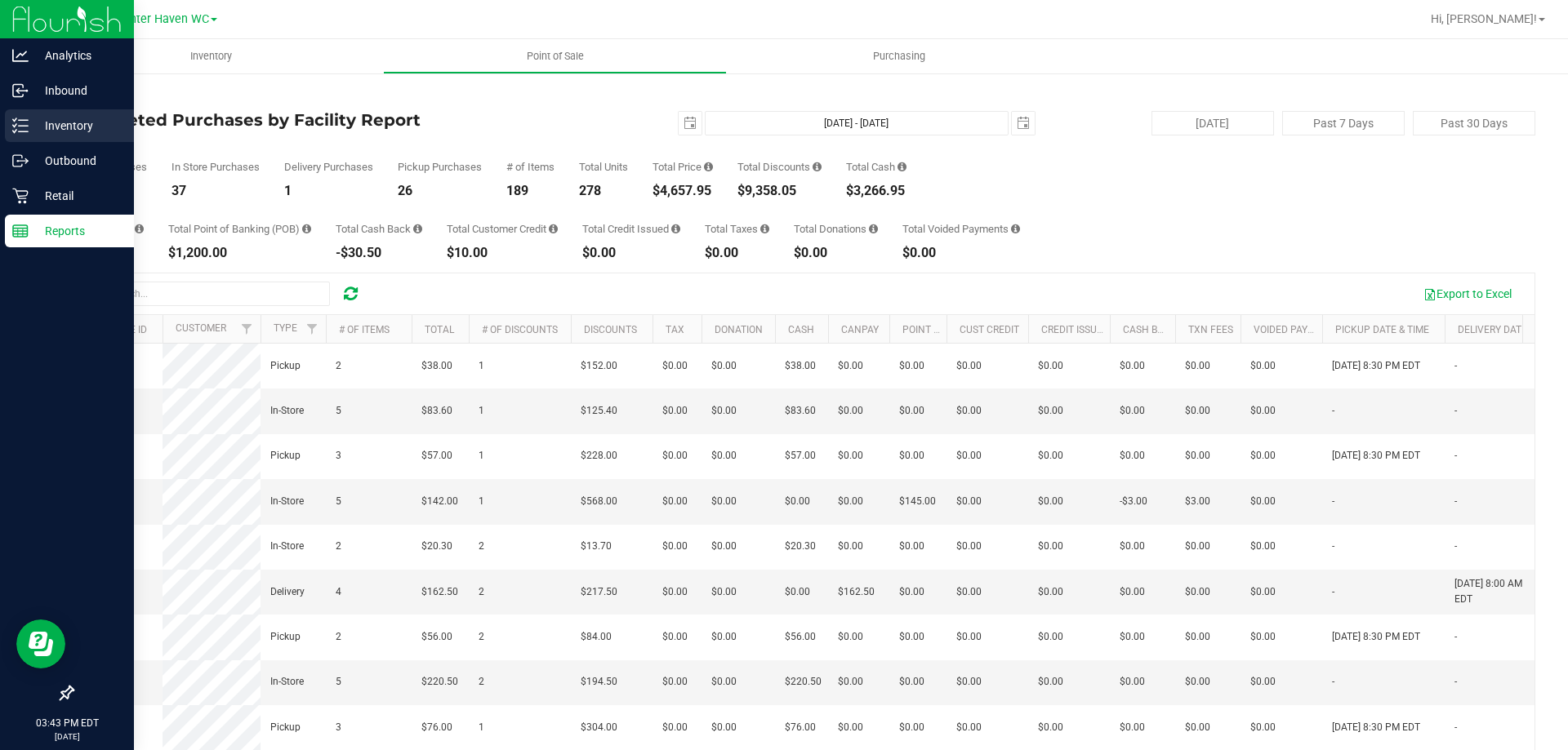
click at [32, 117] on p "Inventory" at bounding box center [78, 125] width 98 height 19
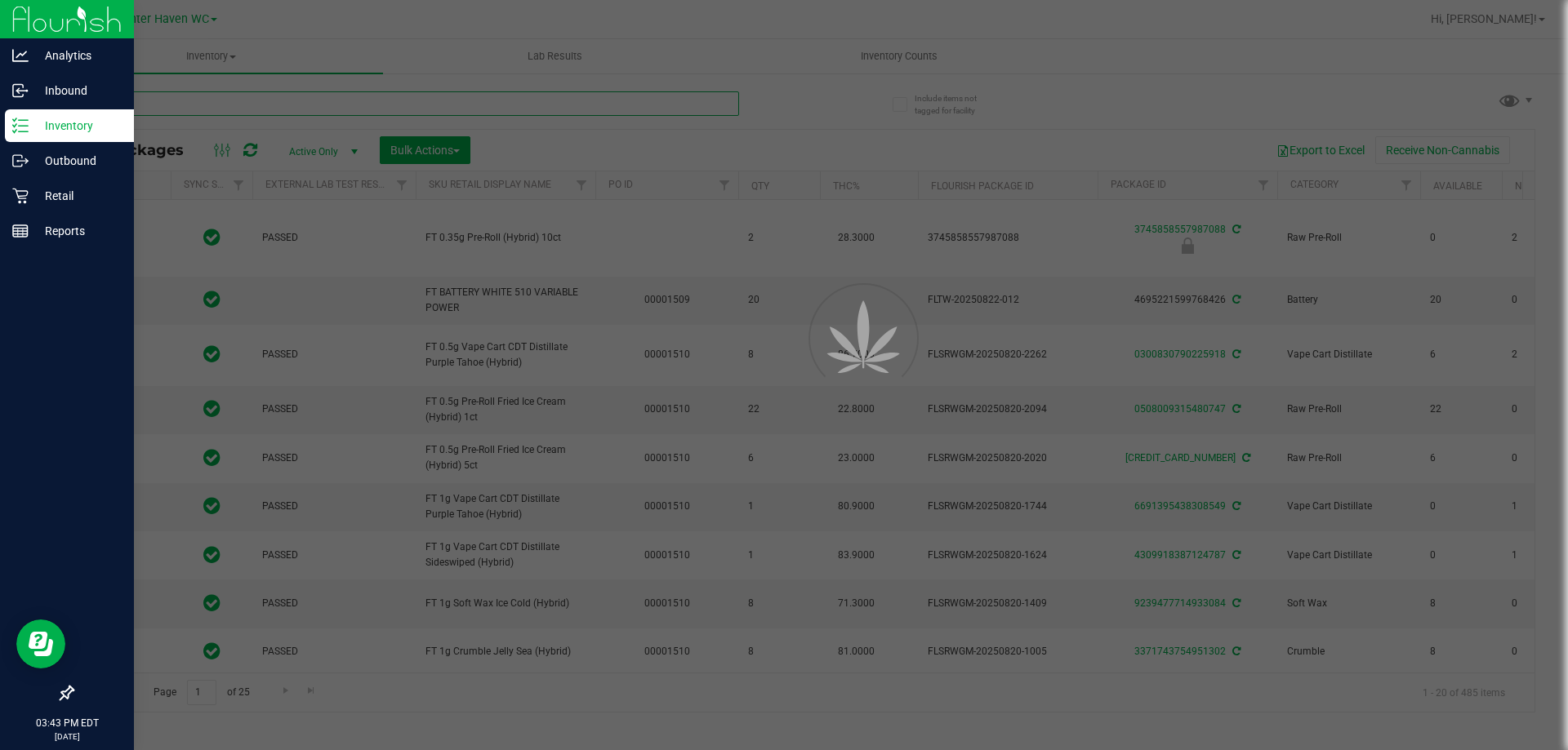
click at [480, 104] on input "text" at bounding box center [406, 103] width 667 height 24
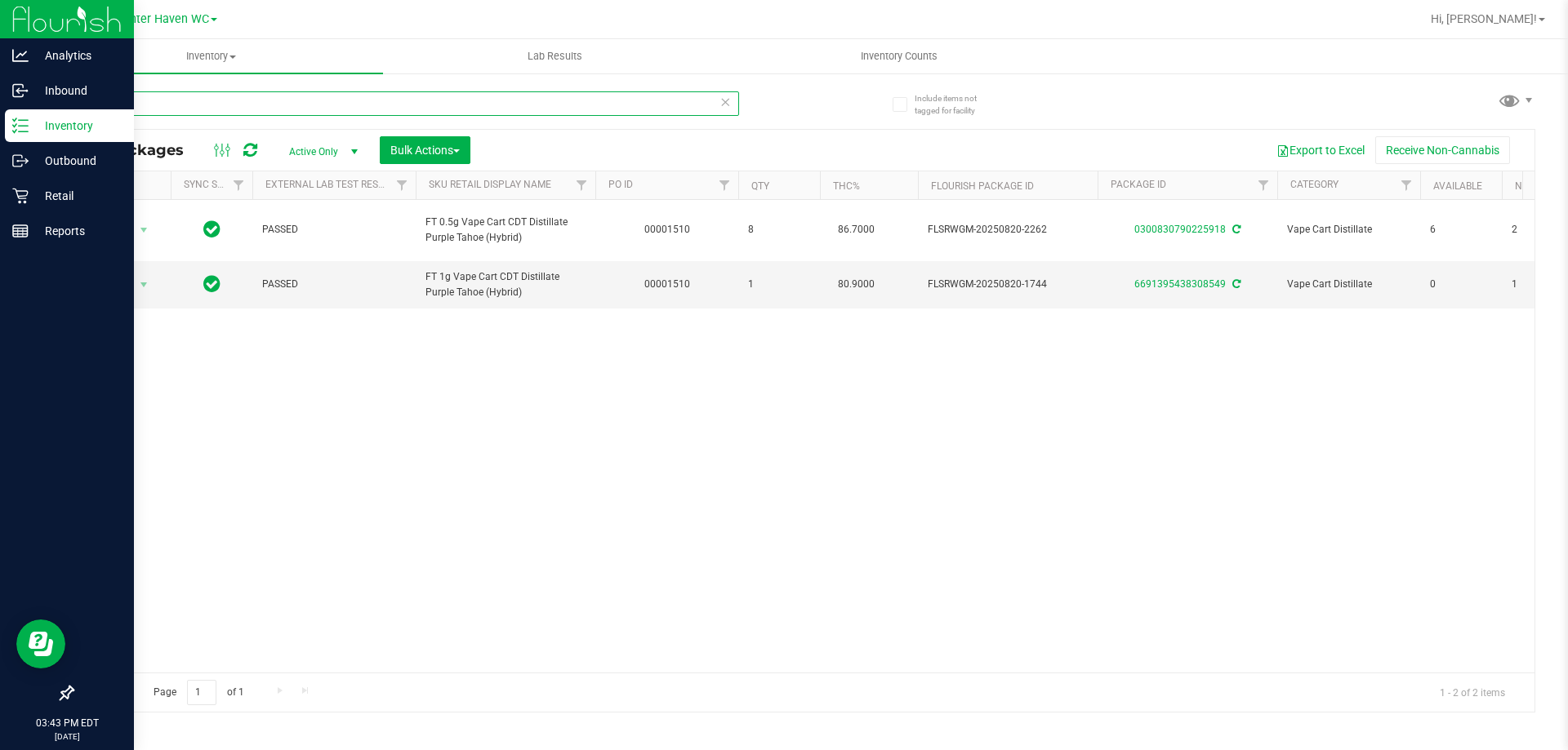
type input "pth"
click at [627, 487] on div "Action Action Adjust qty Create package Edit attributes Global inventory Locate…" at bounding box center [803, 437] width 1462 height 472
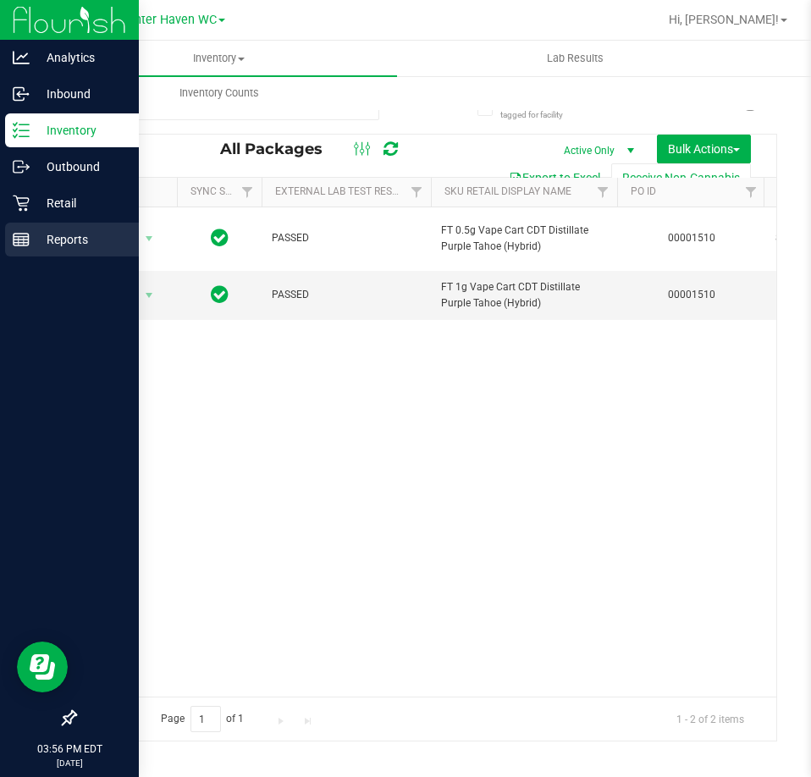
click at [64, 233] on p "Reports" at bounding box center [81, 240] width 102 height 20
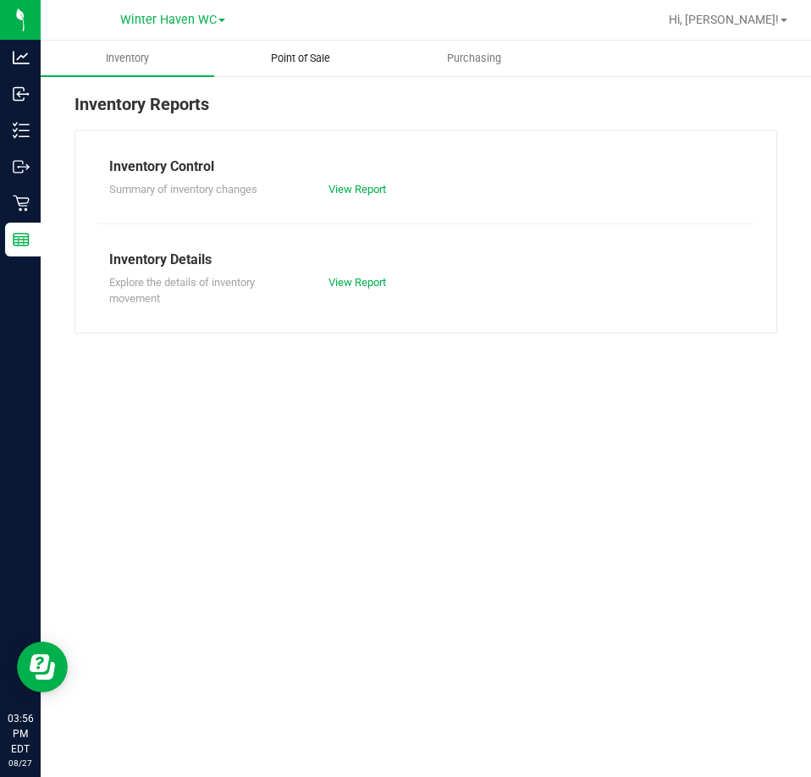
click at [279, 62] on span "Point of Sale" at bounding box center [300, 58] width 105 height 15
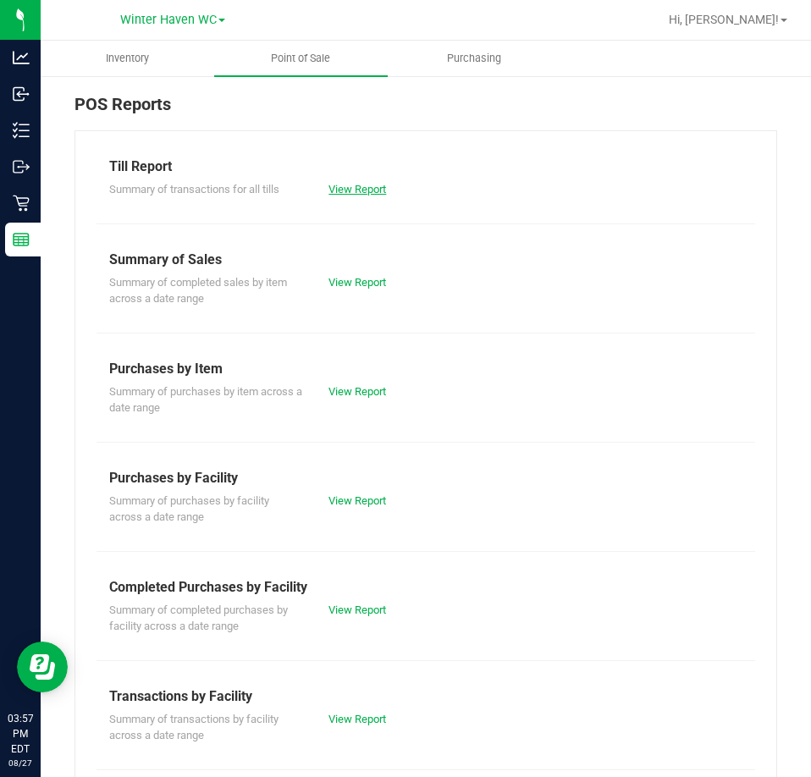
click at [358, 190] on link "View Report" at bounding box center [358, 189] width 58 height 13
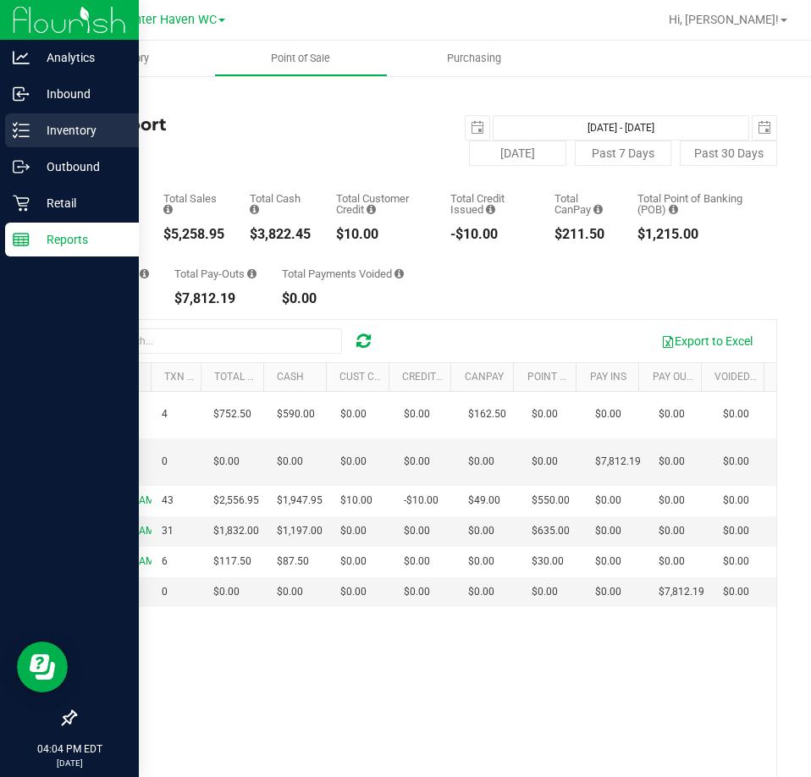
click at [26, 130] on line at bounding box center [23, 130] width 9 height 0
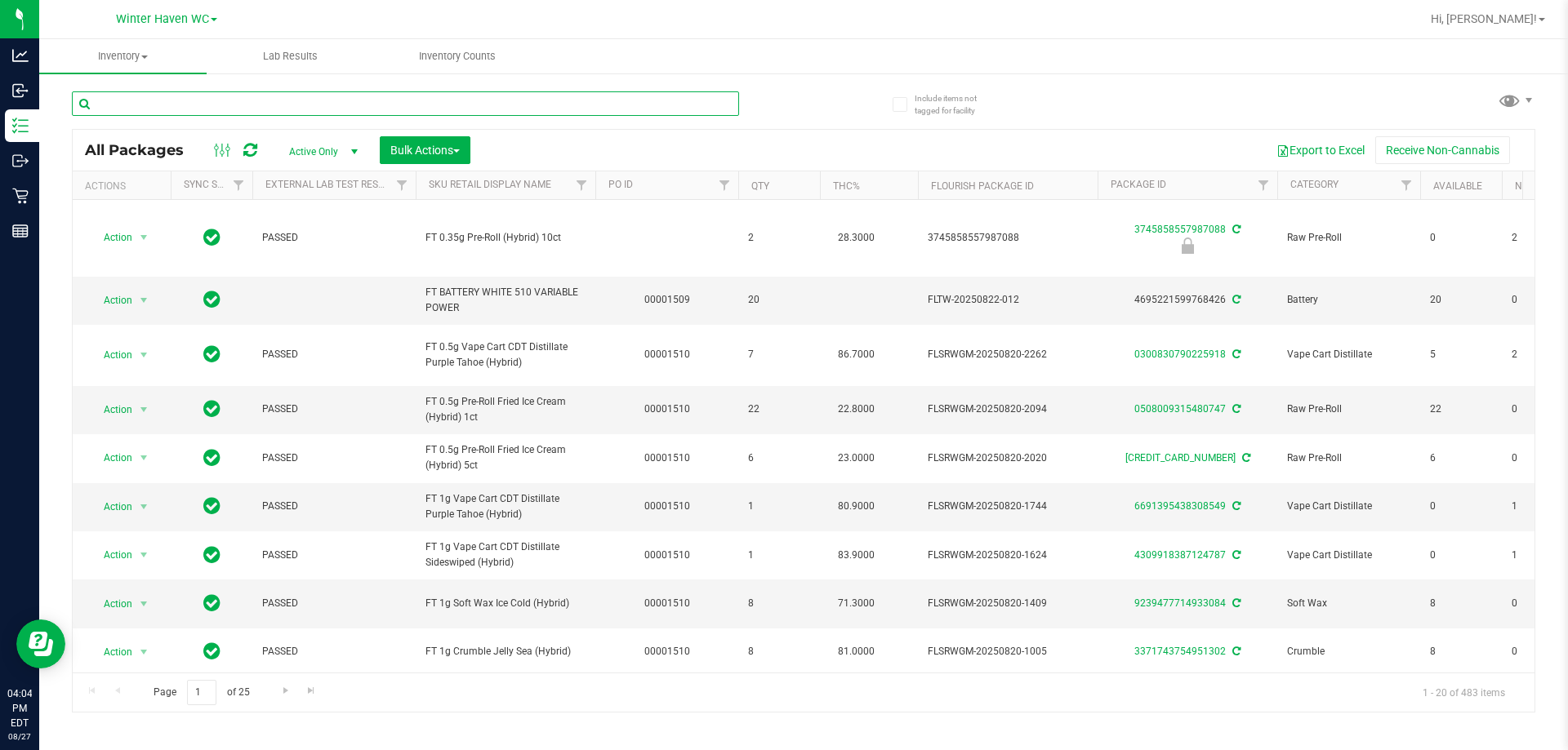
click at [382, 108] on input "text" at bounding box center [406, 103] width 667 height 24
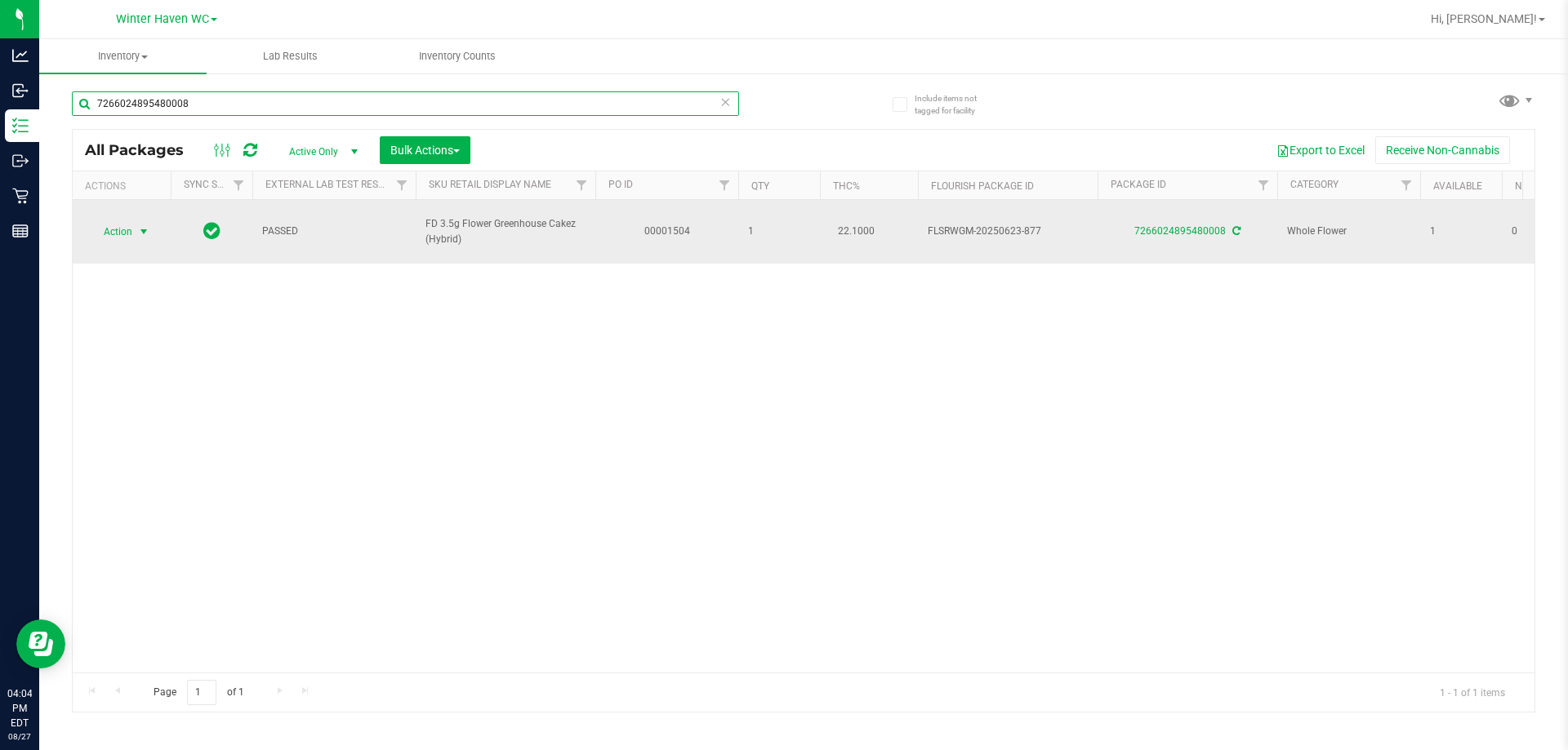
type input "7266024895480008"
click at [124, 221] on span "Action" at bounding box center [111, 232] width 44 height 23
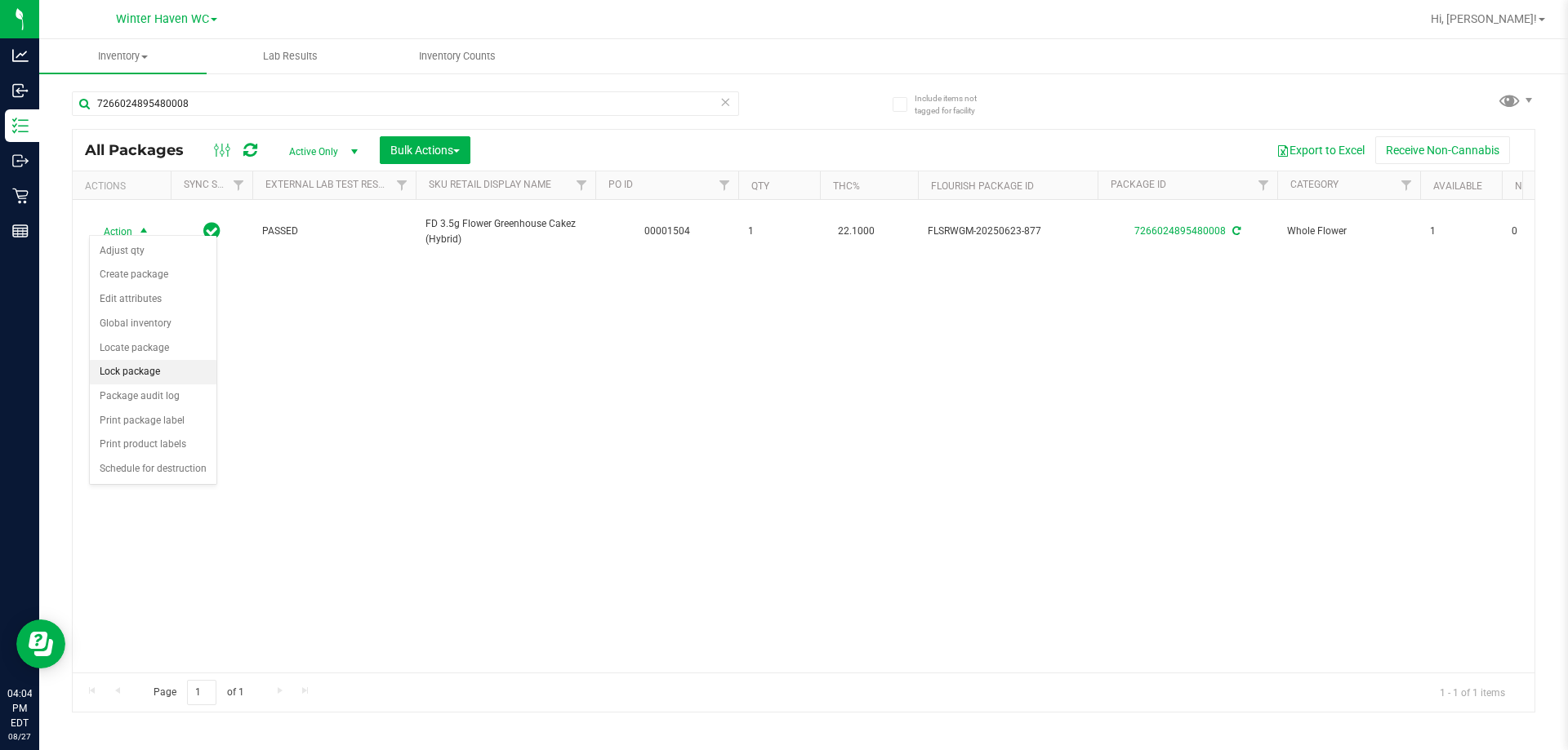
click at [152, 369] on li "Lock package" at bounding box center [152, 372] width 126 height 24
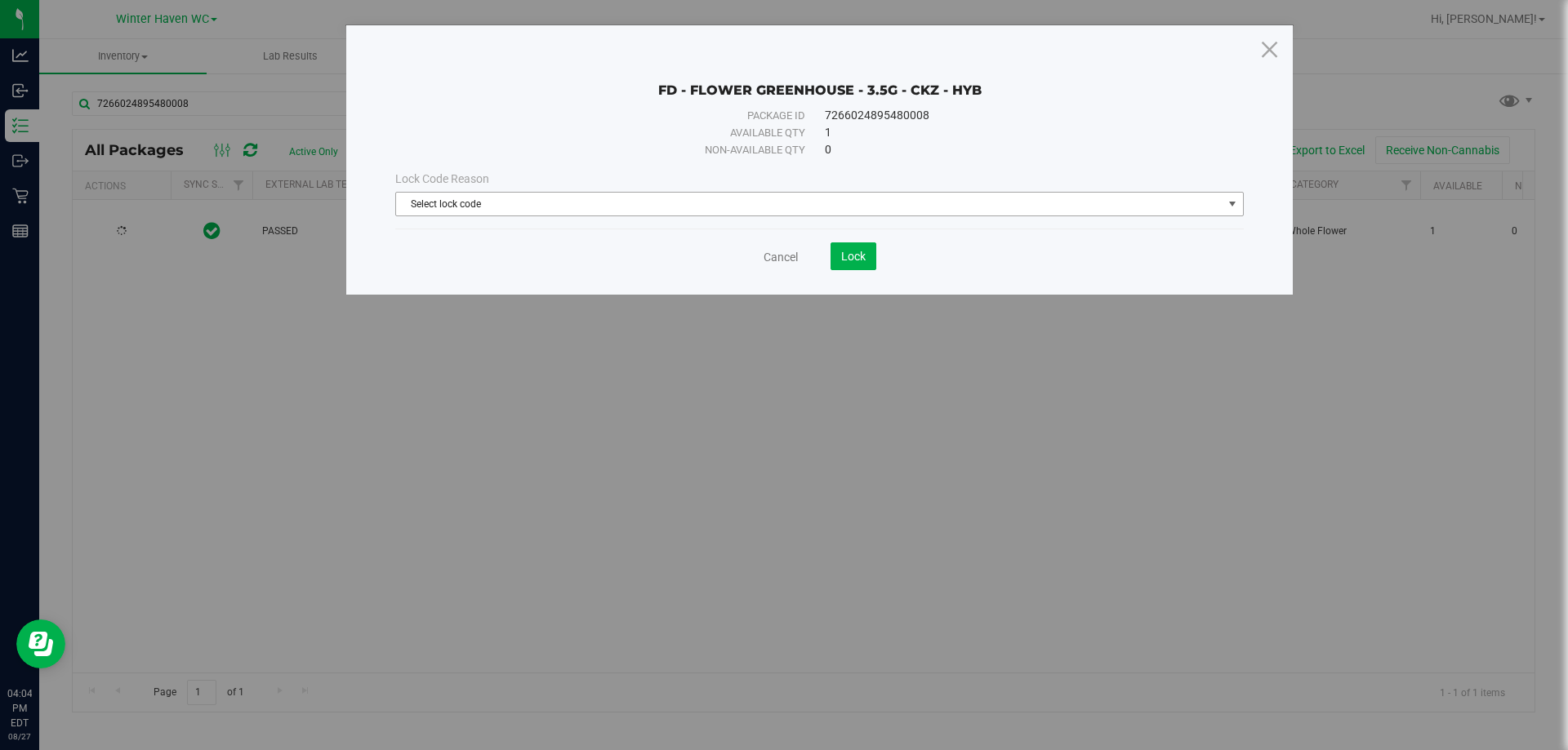
click at [712, 209] on span "Select lock code" at bounding box center [809, 204] width 826 height 23
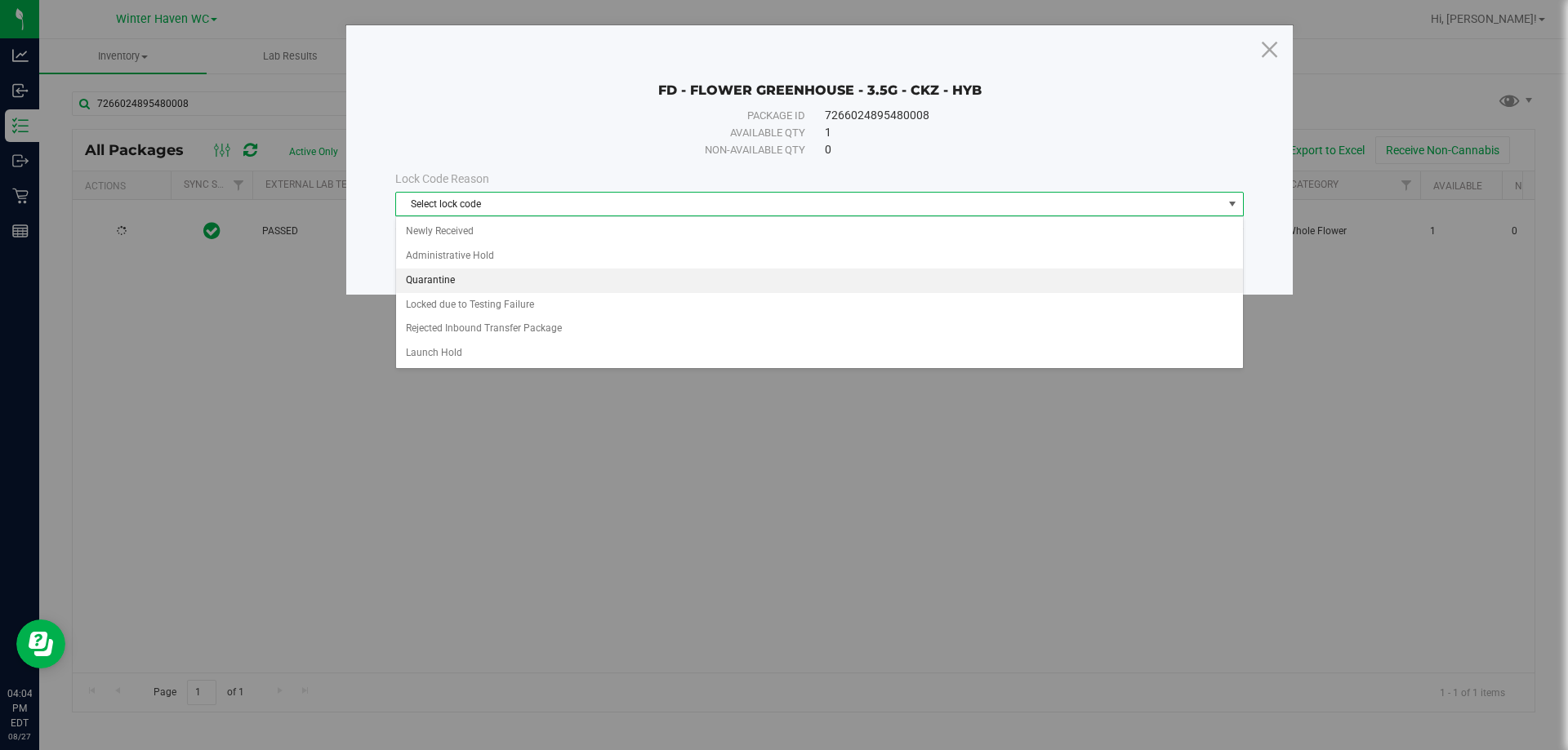
click at [474, 283] on li "Quarantine" at bounding box center [820, 281] width 847 height 24
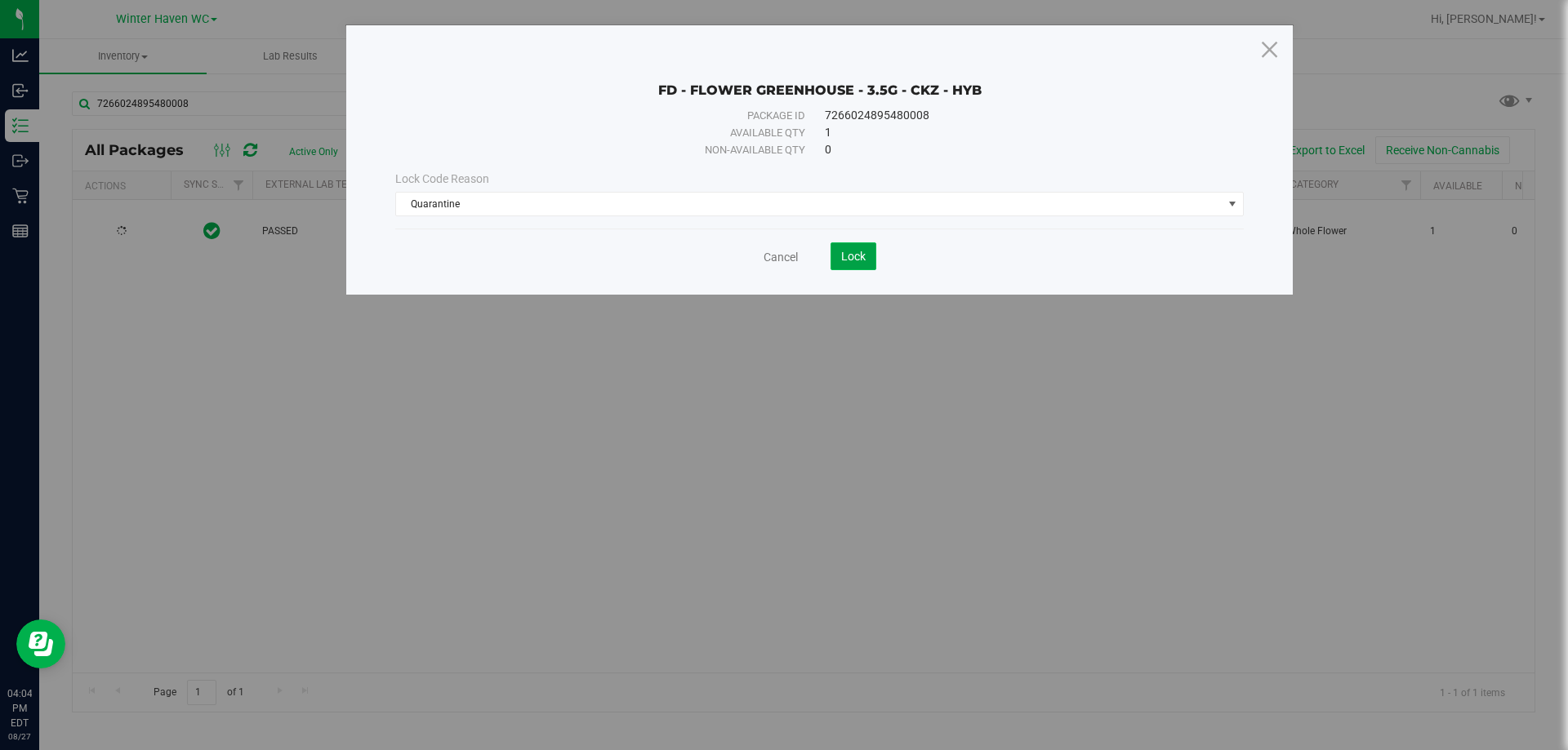
click at [782, 260] on span "Lock" at bounding box center [852, 256] width 24 height 13
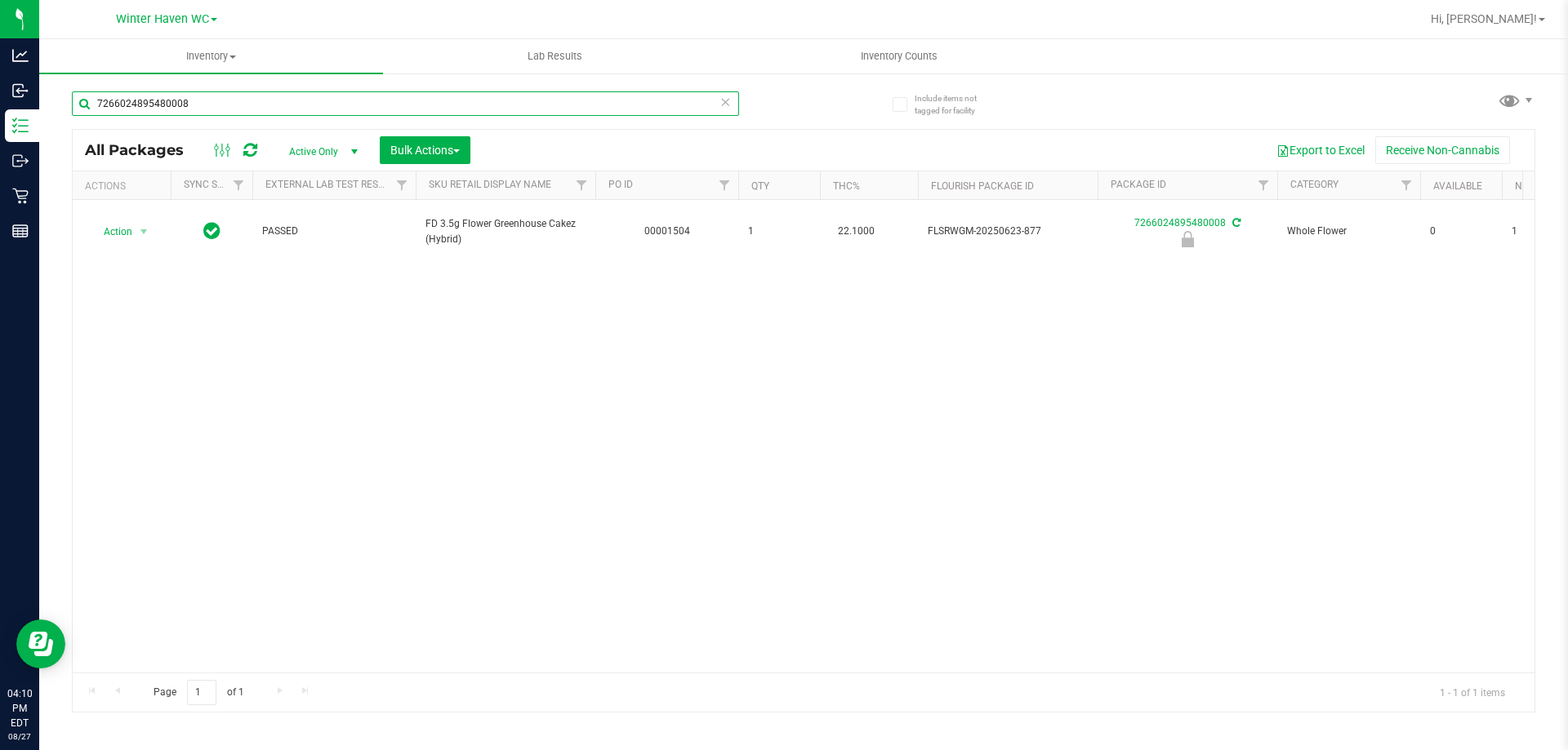
click at [344, 106] on input "7266024895480008" at bounding box center [406, 103] width 667 height 24
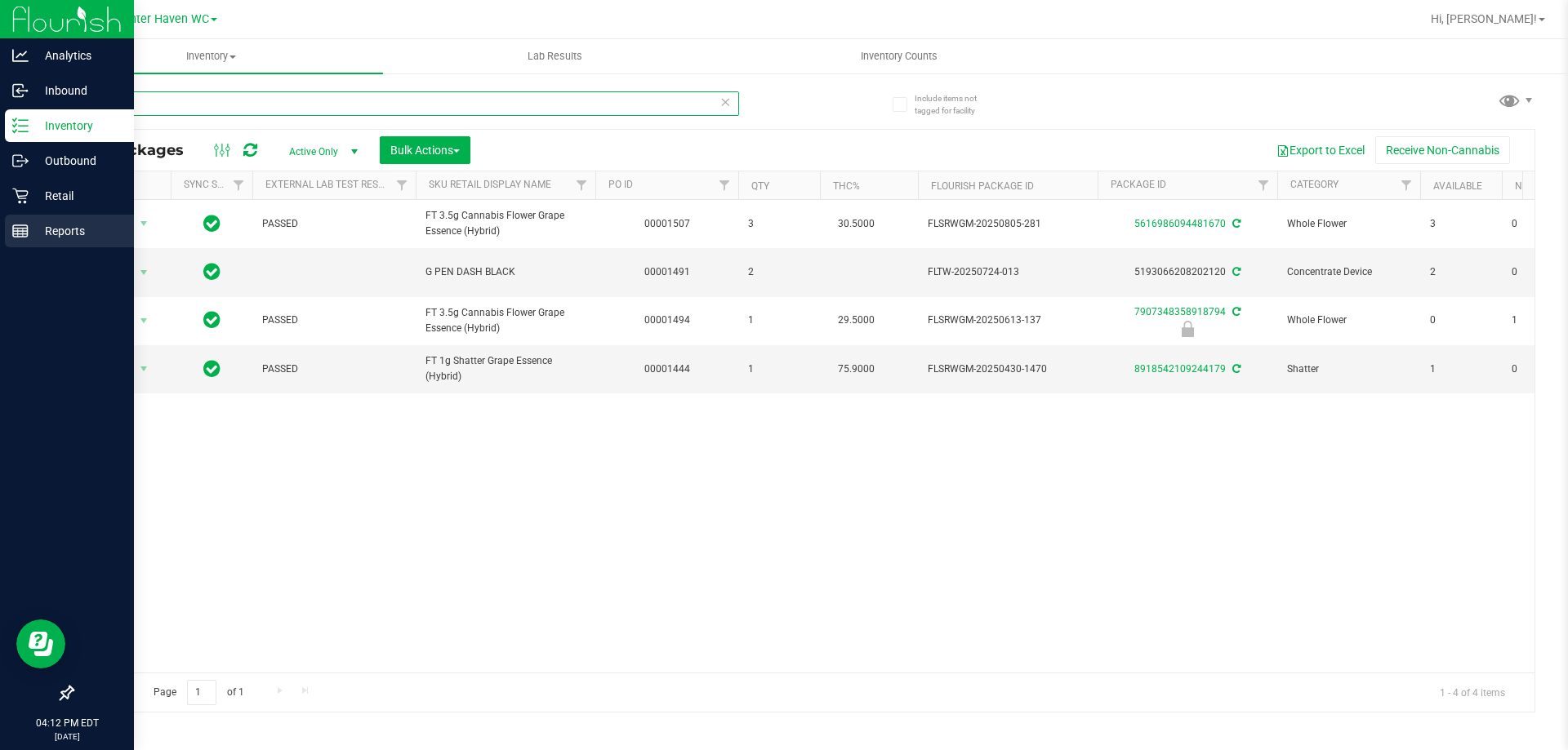
type input "gpe"
click at [48, 216] on div "Reports" at bounding box center [69, 231] width 129 height 33
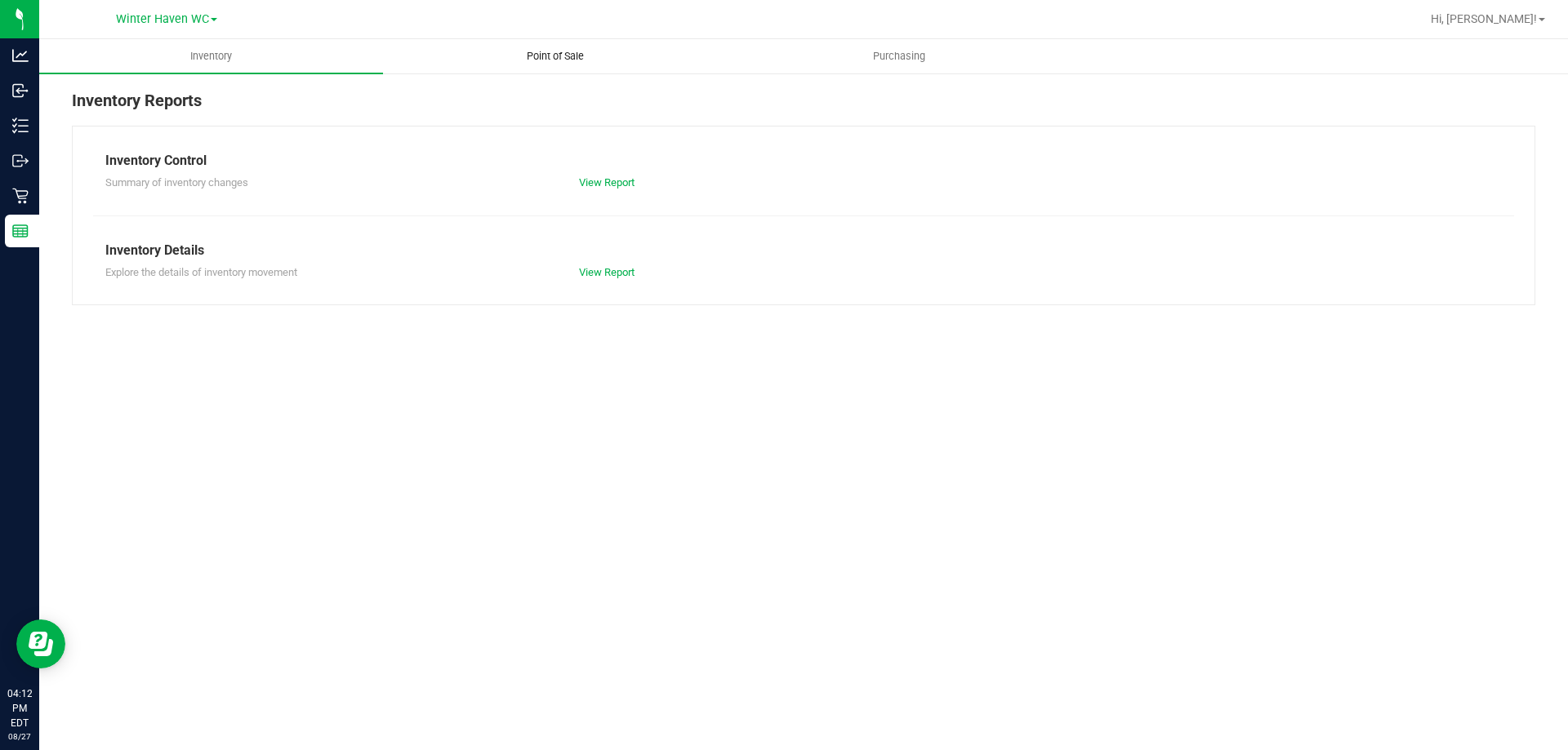
click at [542, 72] on uib-tab-heading "Point of Sale" at bounding box center [554, 57] width 342 height 33
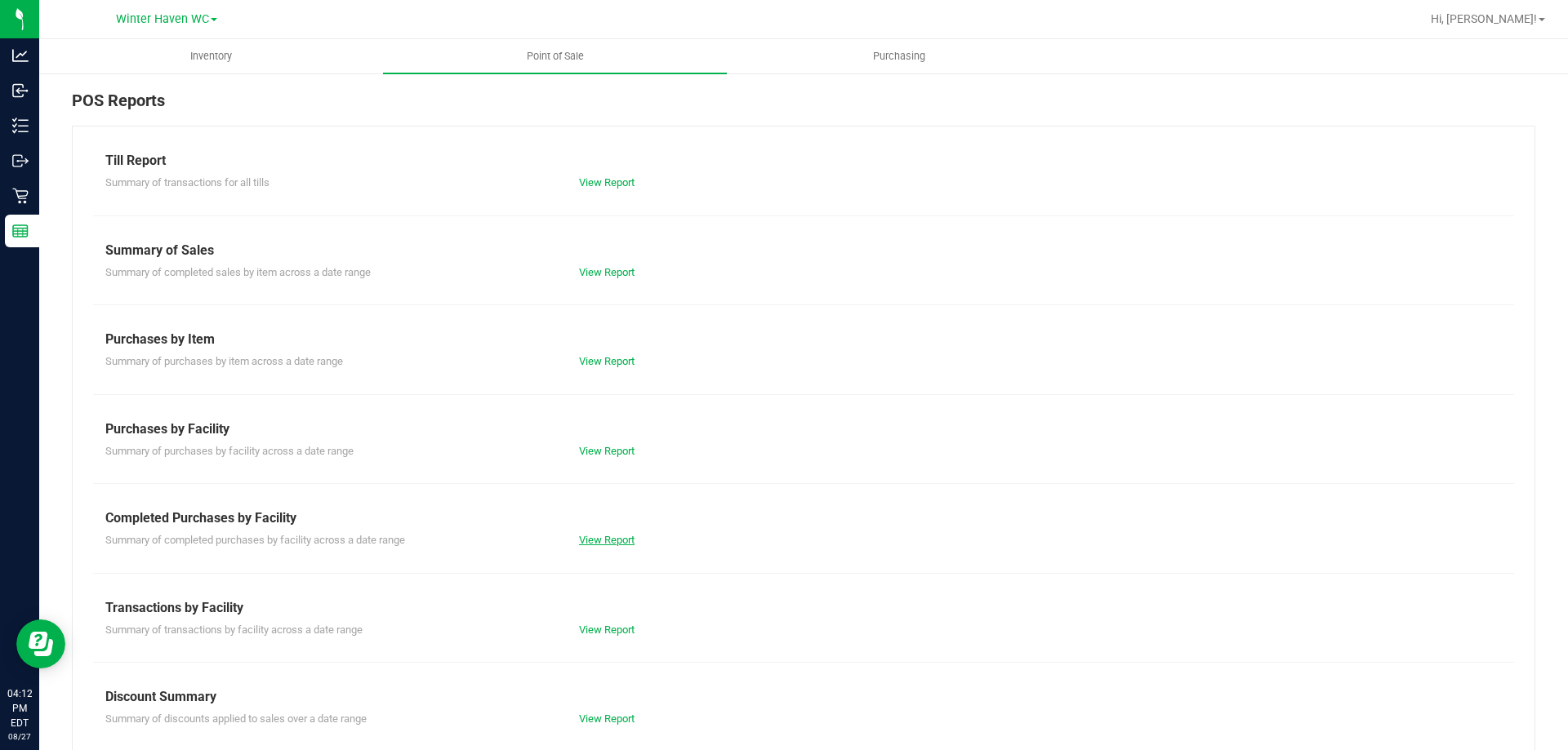
click at [617, 542] on link "View Report" at bounding box center [607, 540] width 56 height 13
